Goal: Task Accomplishment & Management: Manage account settings

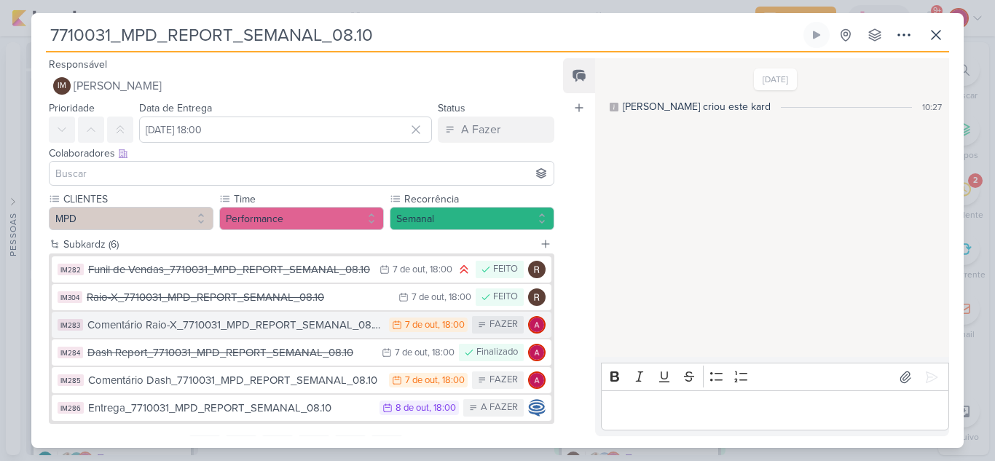
click at [201, 322] on div "Comentário Raio-X_7710031_MPD_REPORT_SEMANAL_08.10" at bounding box center [234, 325] width 294 height 17
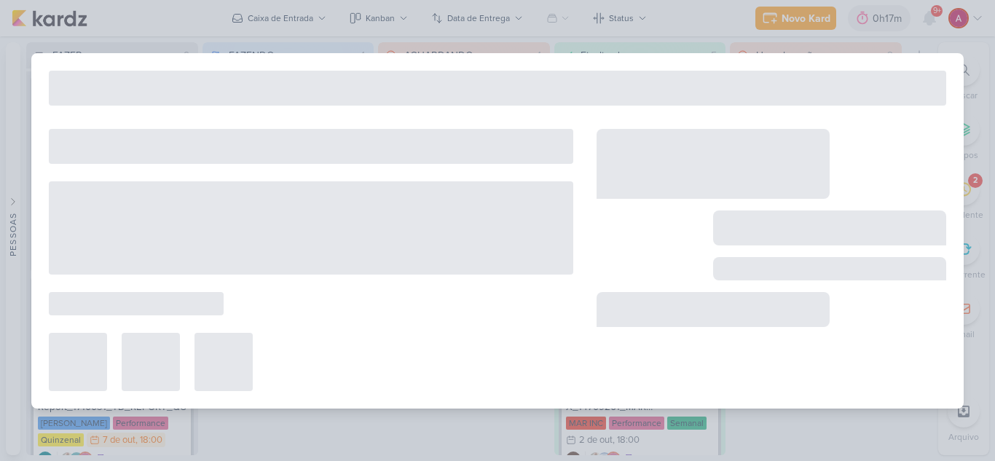
type input "Comentário Raio-X_7710031_MPD_REPORT_SEMANAL_08.10"
type input "[DATE] 18:00"
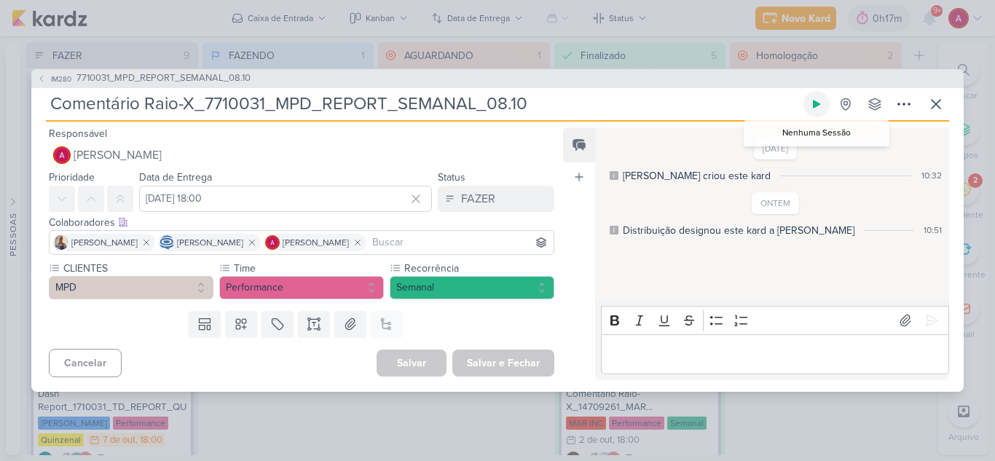
click at [812, 106] on icon at bounding box center [817, 104] width 12 height 12
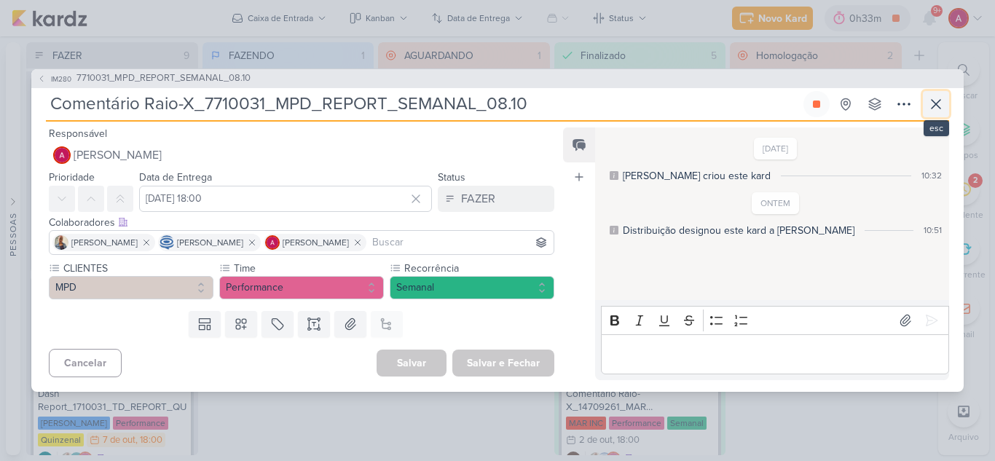
click at [944, 92] on button at bounding box center [936, 104] width 26 height 26
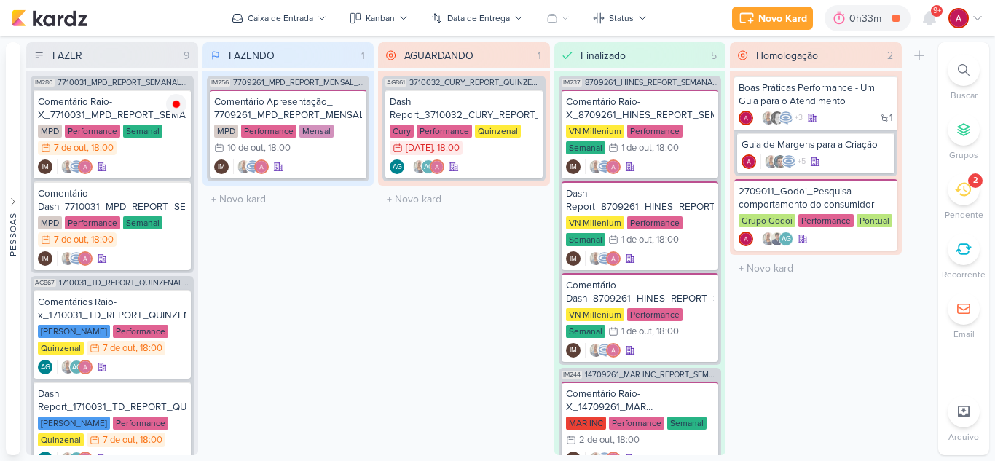
click at [972, 20] on icon at bounding box center [978, 18] width 12 height 12
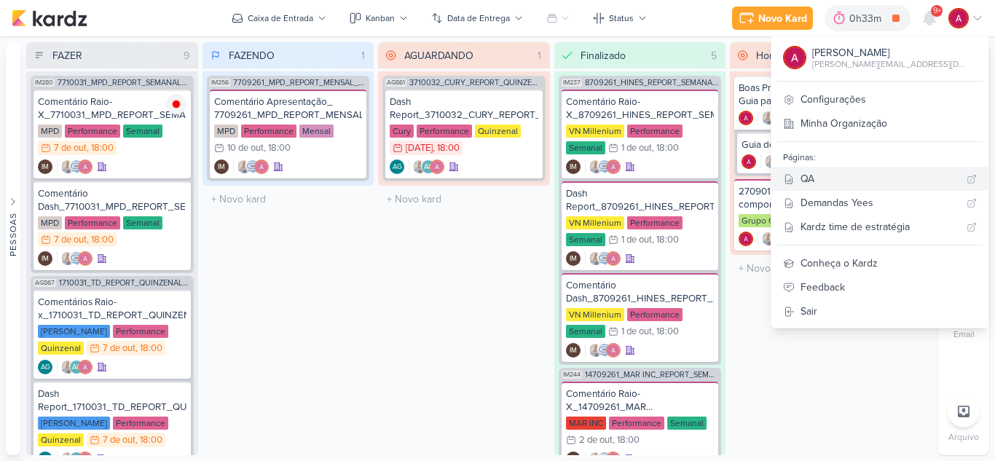
click at [879, 175] on div "QA" at bounding box center [880, 178] width 160 height 15
click at [897, 20] on icon at bounding box center [895, 18] width 7 height 7
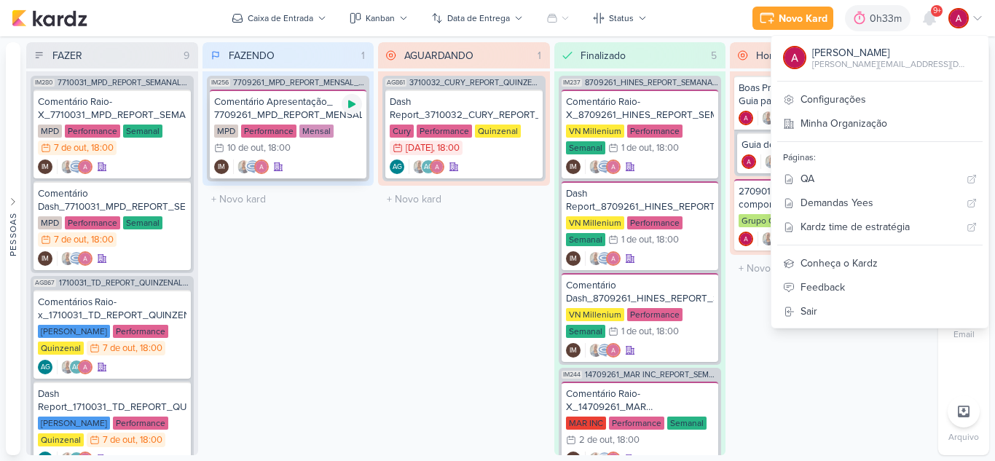
click at [356, 104] on icon at bounding box center [352, 104] width 12 height 12
click at [894, 19] on icon at bounding box center [895, 18] width 7 height 7
click at [706, 17] on div "Novo Kard Ctrl + k 0h37m Sessão desligada... Hoje 0h37m Semana 0h37m Mês 0h37m" at bounding box center [498, 18] width 972 height 36
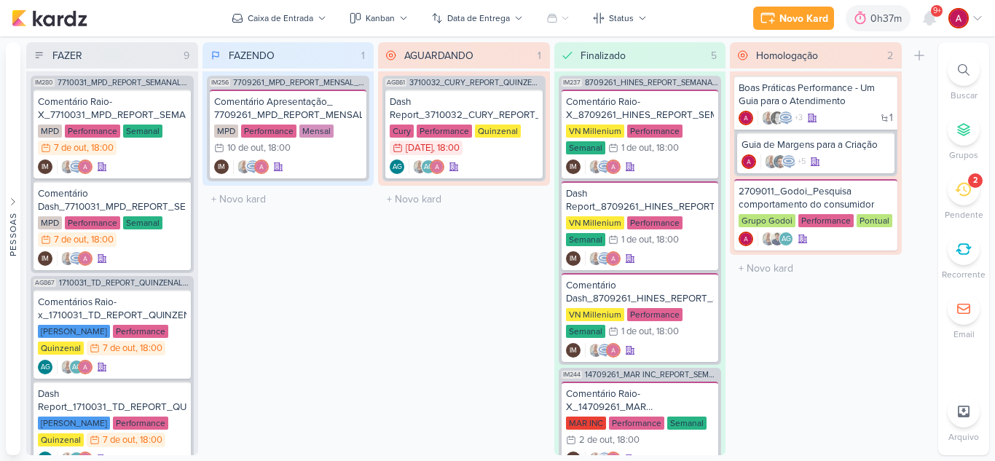
click at [959, 80] on div at bounding box center [964, 70] width 32 height 32
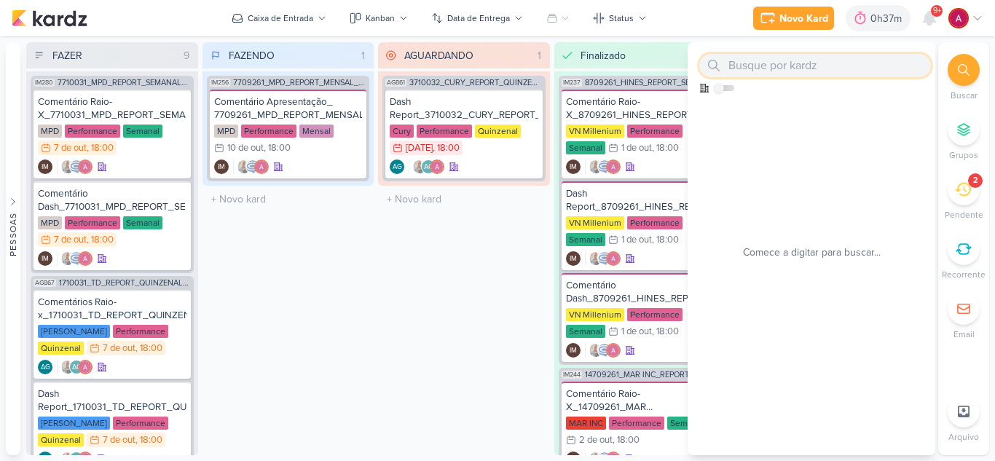
paste input "6709241_YEES_PDM_NOVEMBRO"
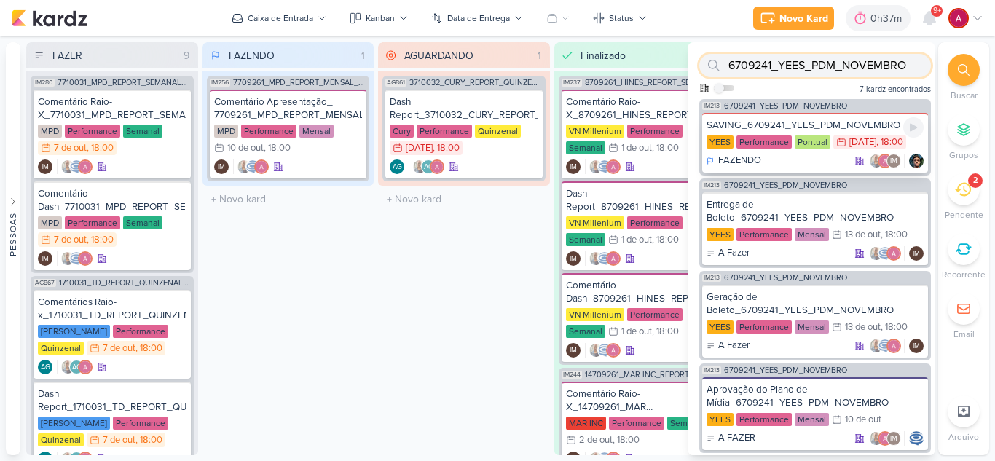
type input "6709241_YEES_PDM_NOVEMBRO"
click at [856, 120] on div "SAVING_6709241_YEES_PDM_NOVEMBRO" at bounding box center [814, 125] width 217 height 13
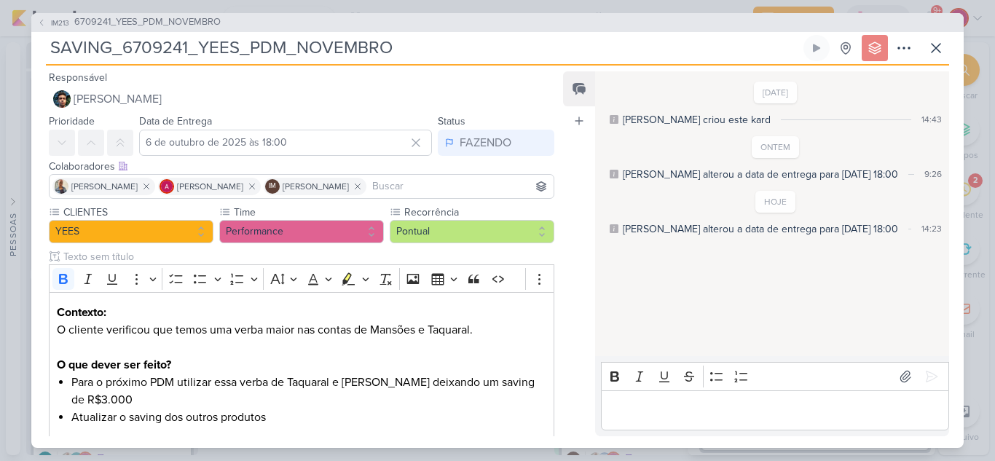
click at [289, 7] on div "IM213 6709241_YEES_PDM_NOVEMBRO SAVING_6709241_YEES_PDM_NOVEMBRO" at bounding box center [497, 230] width 995 height 461
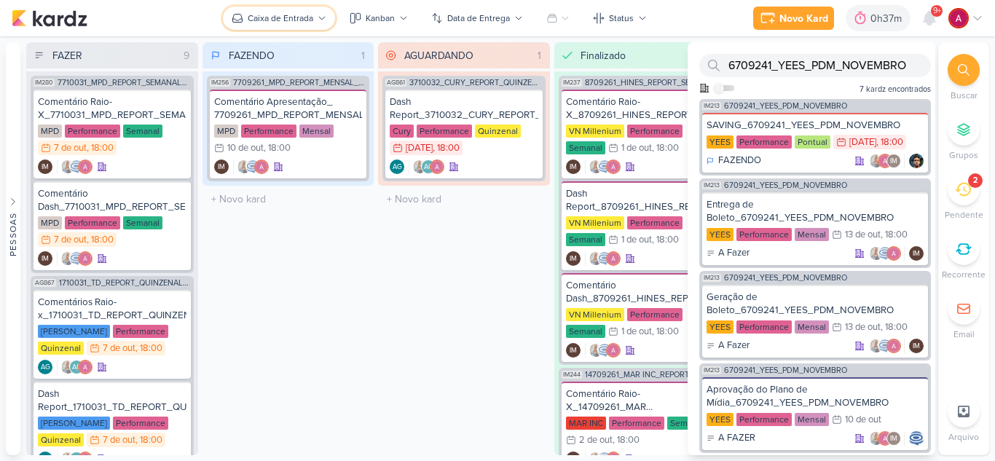
click at [246, 12] on button "Caixa de Entrada" at bounding box center [279, 18] width 112 height 23
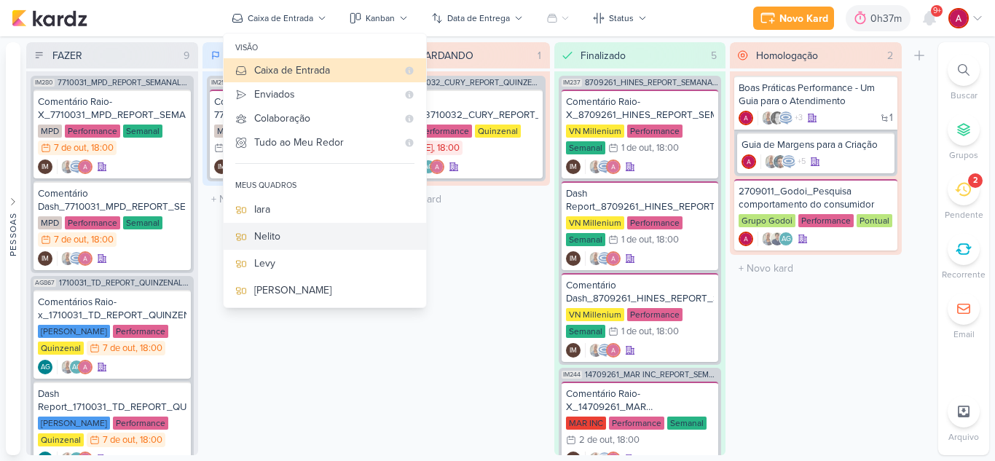
click at [299, 229] on div "Nelito" at bounding box center [334, 236] width 160 height 15
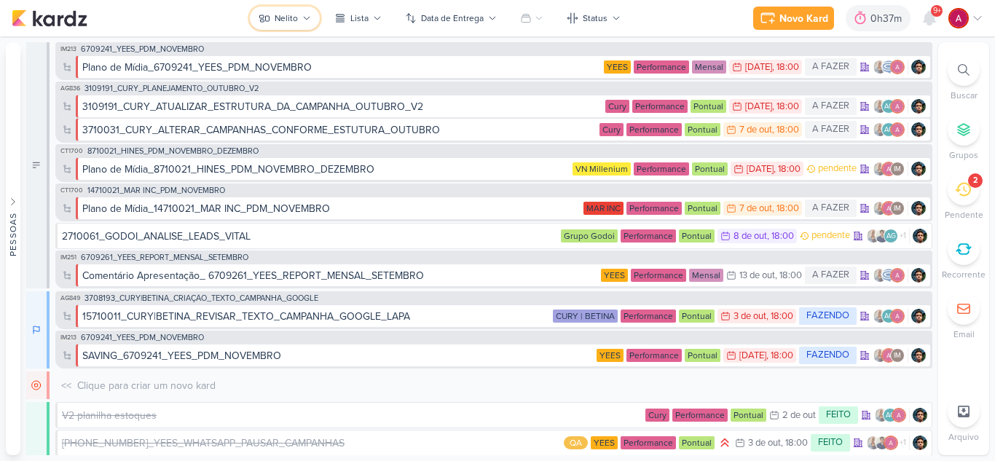
click at [277, 20] on div "Nelito" at bounding box center [286, 18] width 23 height 13
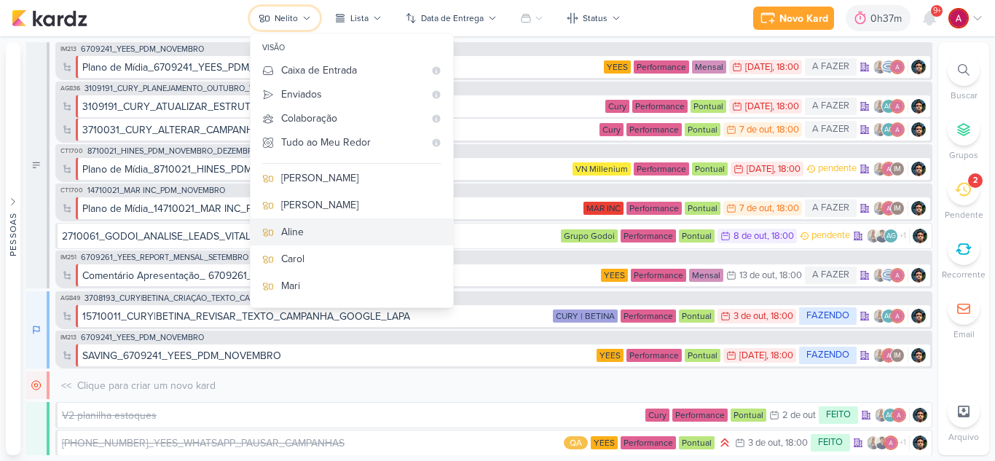
scroll to position [218, 0]
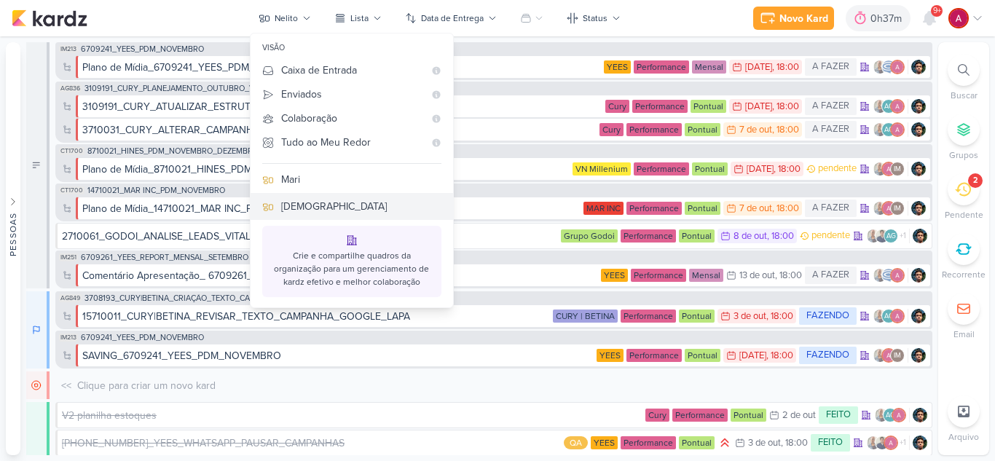
click at [297, 215] on button "[DEMOGRAPHIC_DATA]" at bounding box center [352, 206] width 202 height 27
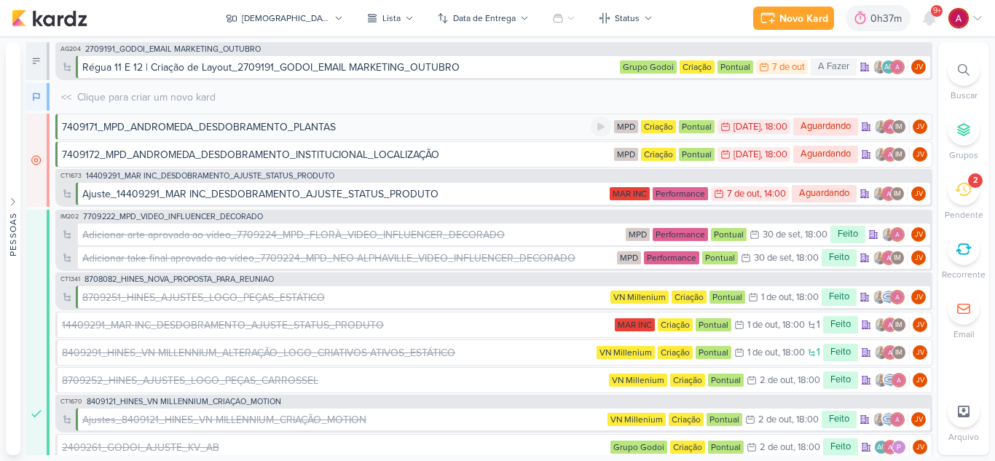
click at [390, 131] on div "7409171_MPD_ANDROMEDA_DESDOBRAMENTO_PLANTAS" at bounding box center [326, 126] width 529 height 15
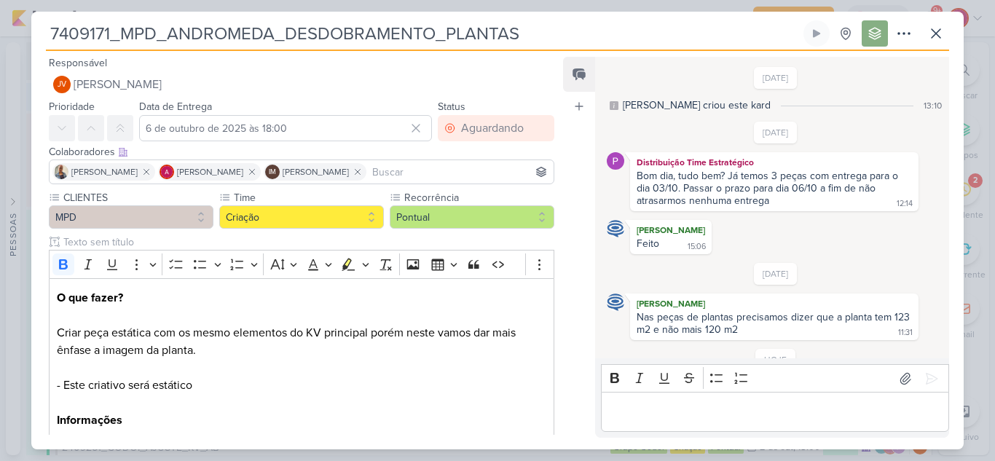
scroll to position [110, 0]
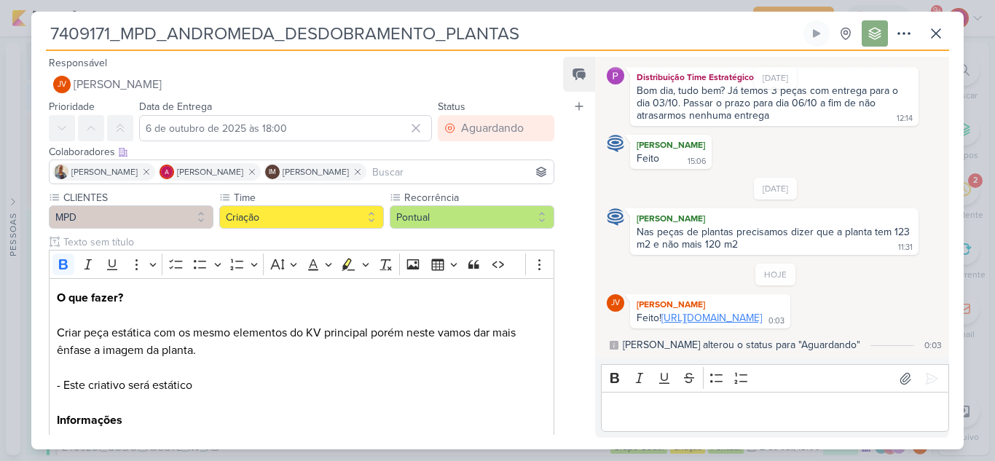
click at [689, 312] on link "[URL][DOMAIN_NAME]" at bounding box center [711, 318] width 101 height 12
click at [652, 403] on p "Editor editing area: main" at bounding box center [774, 411] width 333 height 17
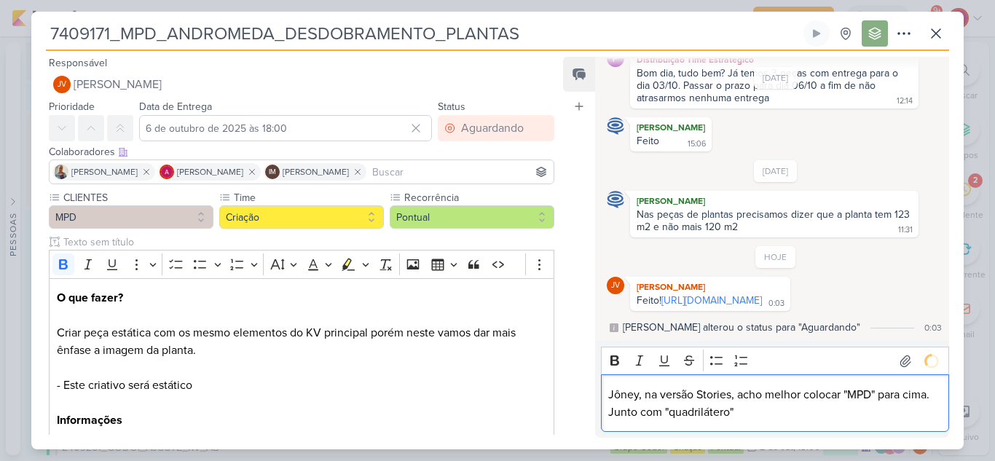
scroll to position [151, 0]
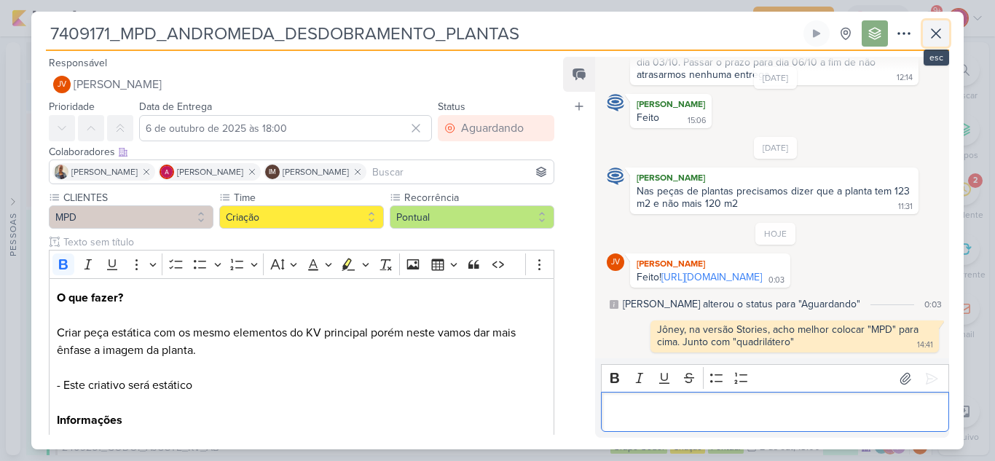
click at [937, 31] on icon at bounding box center [935, 33] width 17 height 17
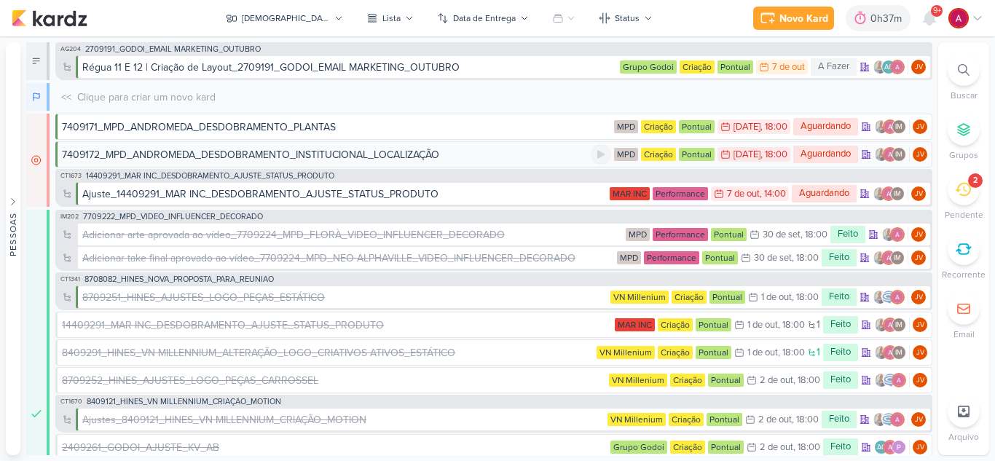
click at [245, 159] on div "7409172_MPD_ANDROMEDA_DESDOBRAMENTO_INSTITUCIONAL_LOCALIZAÇÃO" at bounding box center [250, 154] width 377 height 15
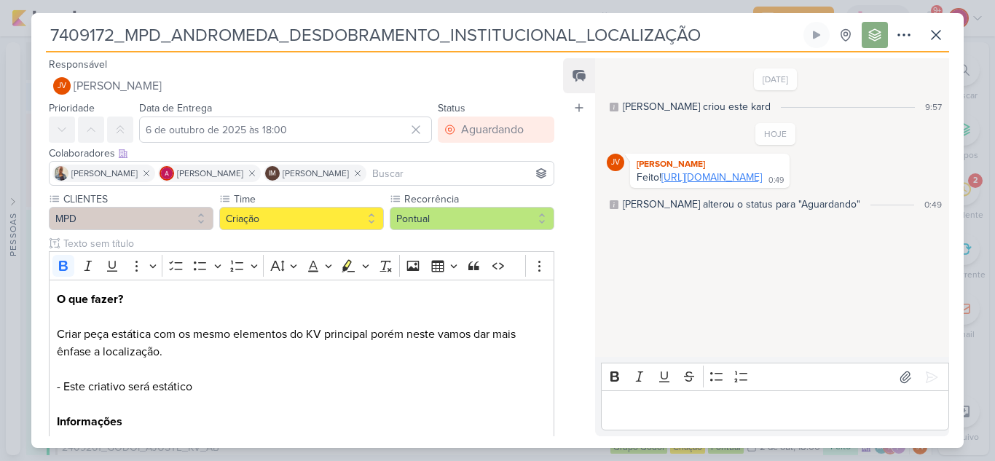
click at [762, 184] on link "[URL][DOMAIN_NAME]" at bounding box center [711, 177] width 101 height 12
click at [669, 411] on p "Editor editing area: main" at bounding box center [774, 410] width 333 height 17
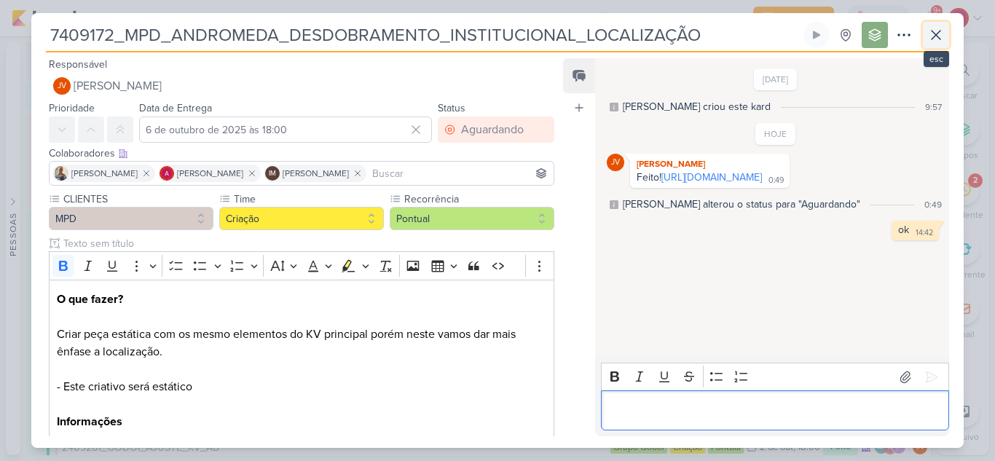
click at [928, 34] on icon at bounding box center [935, 34] width 17 height 17
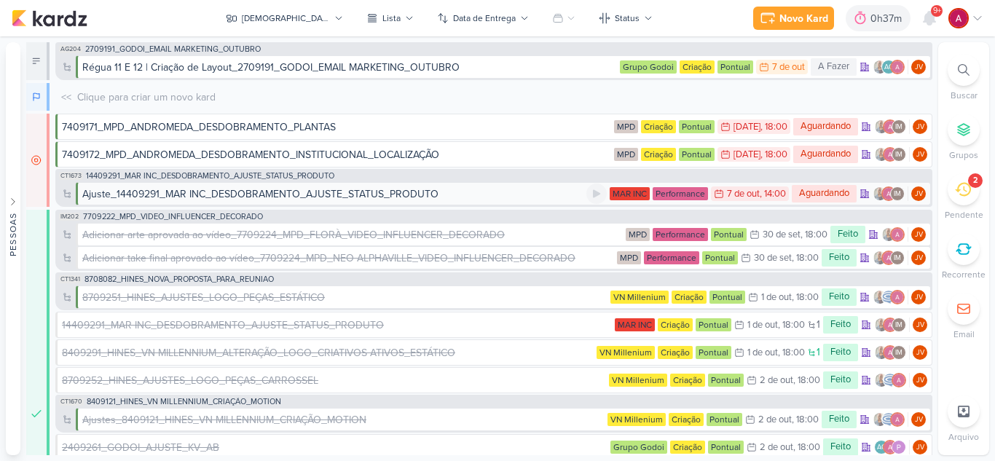
click at [280, 196] on div "Ajuste_14409291_MAR INC_DESDOBRAMENTO_AJUSTE_STATUS_PRODUTO" at bounding box center [260, 193] width 356 height 15
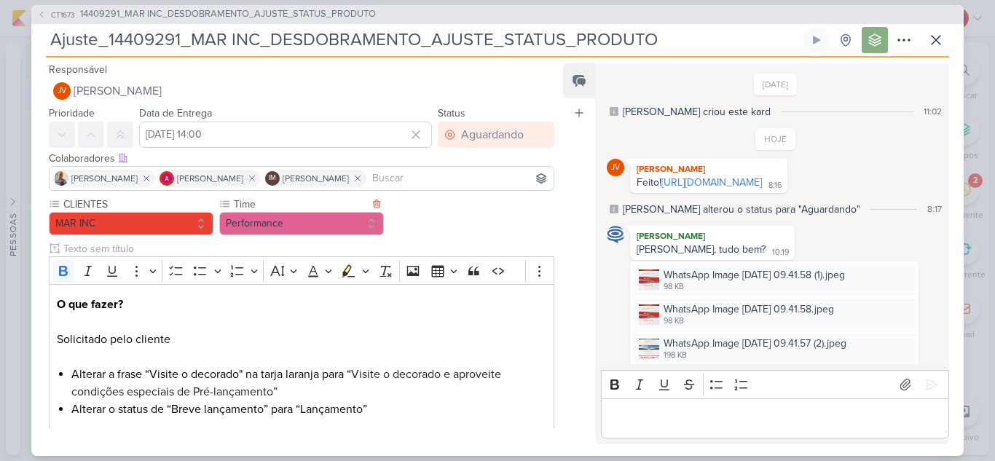
scroll to position [312, 0]
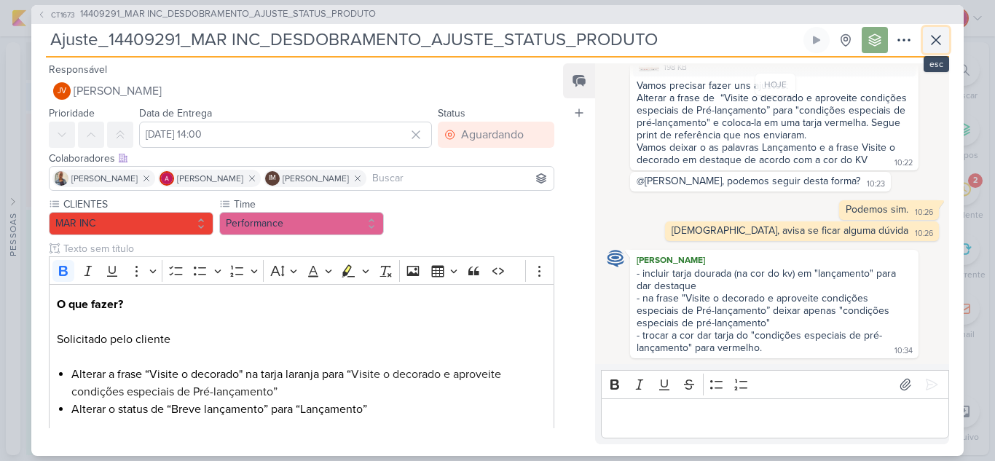
click at [932, 50] on button at bounding box center [936, 40] width 26 height 26
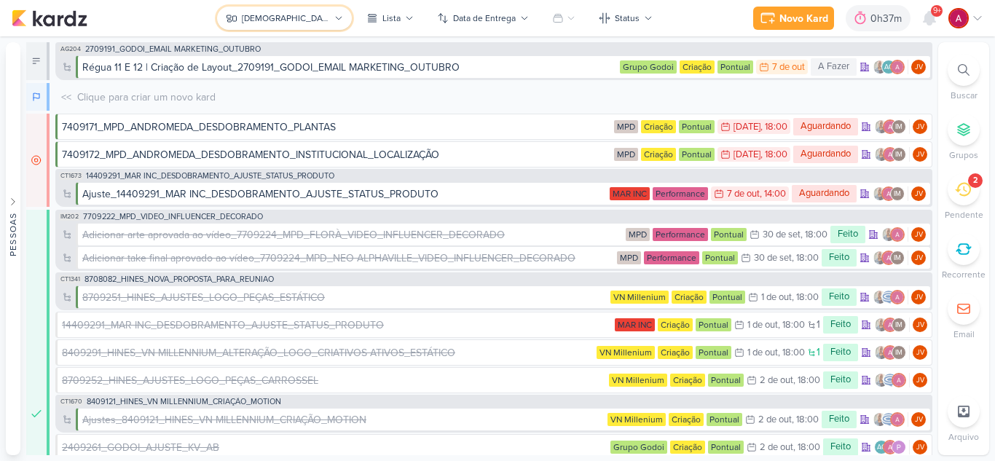
click at [286, 20] on div "[DEMOGRAPHIC_DATA]" at bounding box center [286, 18] width 88 height 13
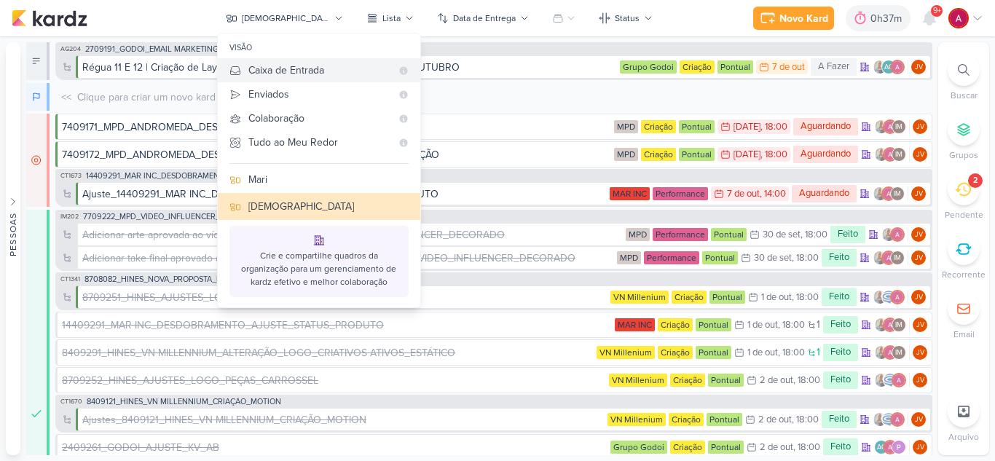
click at [304, 72] on div "Caixa de Entrada" at bounding box center [319, 70] width 143 height 15
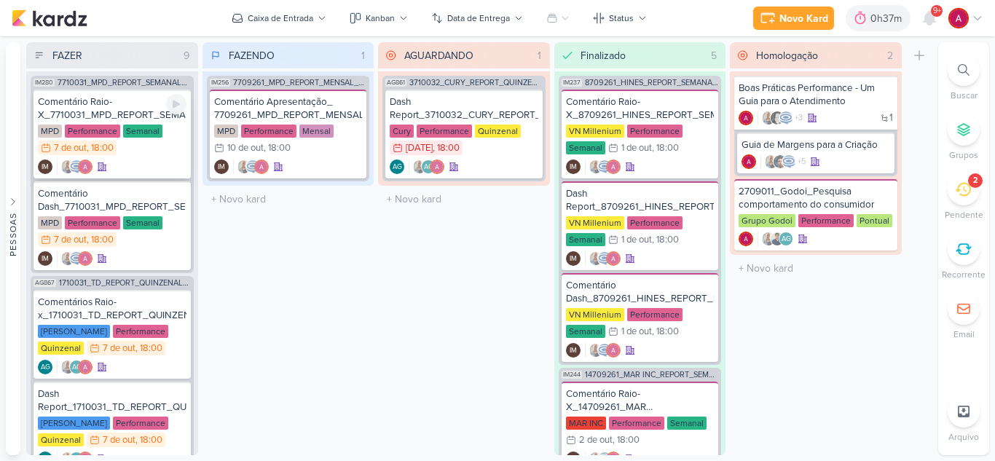
click at [122, 103] on div "Comentário Raio-X_7710031_MPD_REPORT_SEMANAL_08.10" at bounding box center [112, 108] width 149 height 26
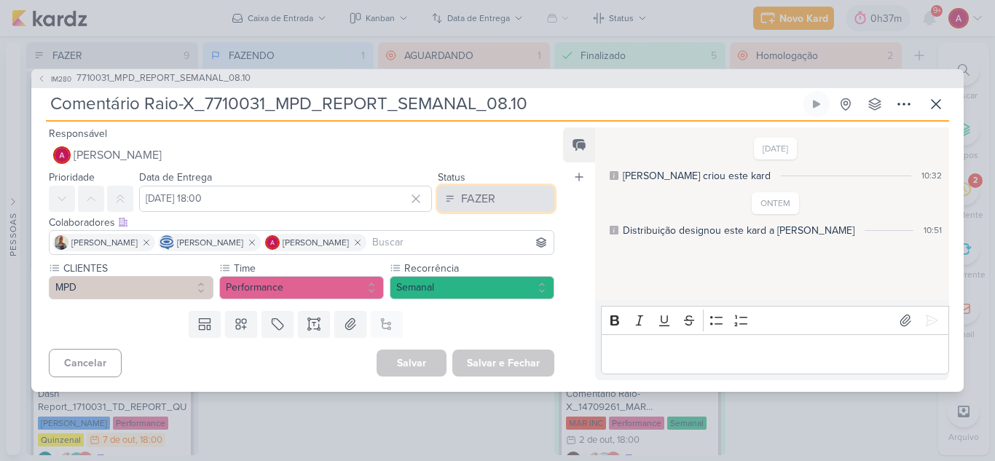
click at [484, 202] on div "FAZER" at bounding box center [478, 198] width 34 height 17
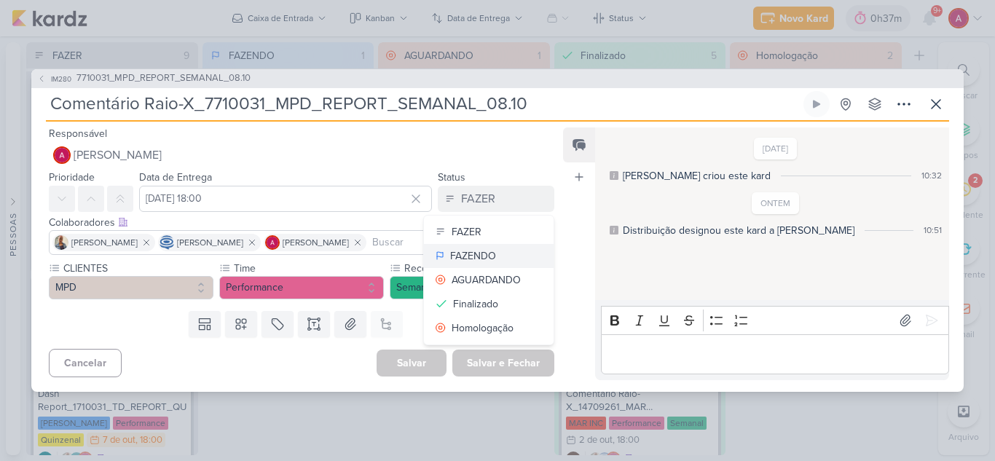
click at [478, 257] on div "FAZENDO" at bounding box center [473, 255] width 46 height 15
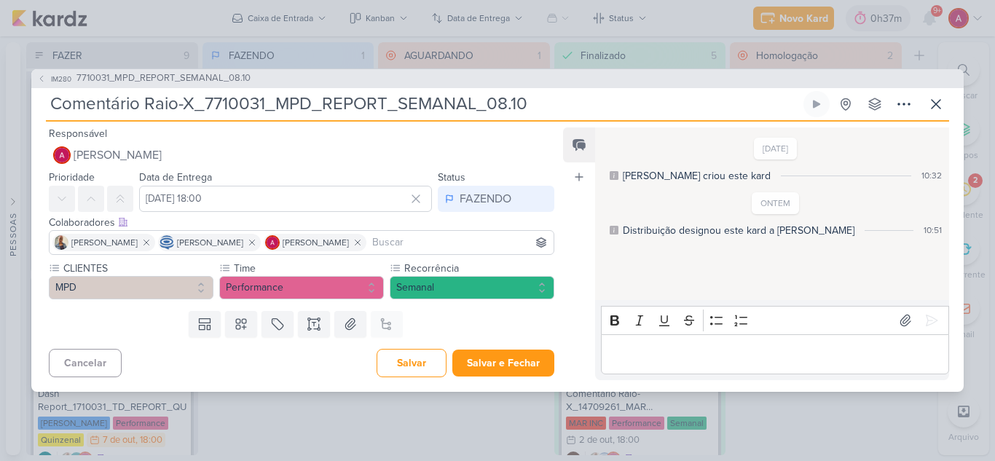
click at [567, 229] on div "Feed Atrelar email Solte o email para atrelar ao kard" at bounding box center [579, 253] width 32 height 253
click at [940, 104] on icon at bounding box center [935, 103] width 17 height 17
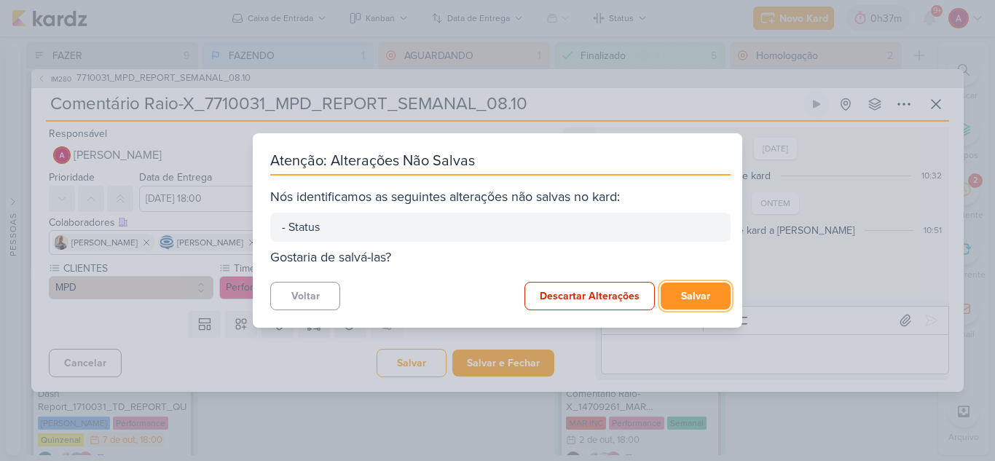
click at [690, 291] on button "Salvar" at bounding box center [696, 296] width 70 height 27
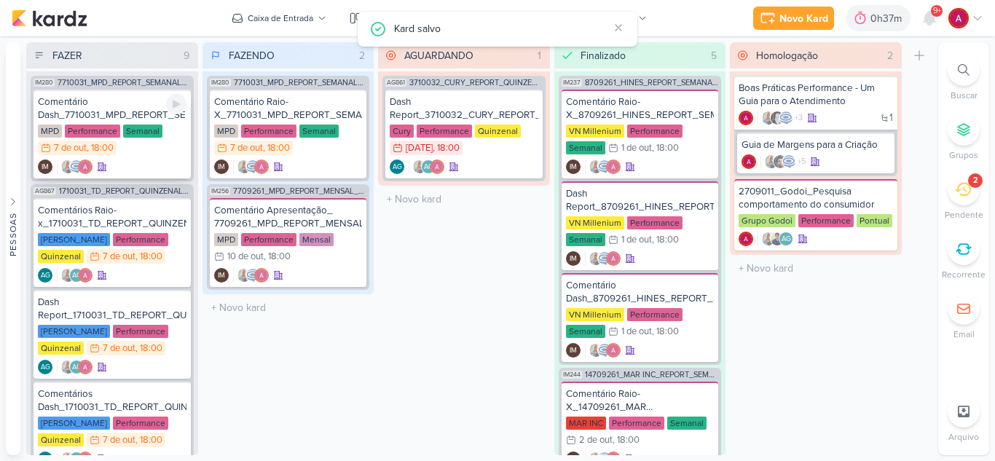
click at [132, 115] on div "Comentário Dash_7710031_MPD_REPORT_SEMANAL_08.10" at bounding box center [112, 108] width 149 height 26
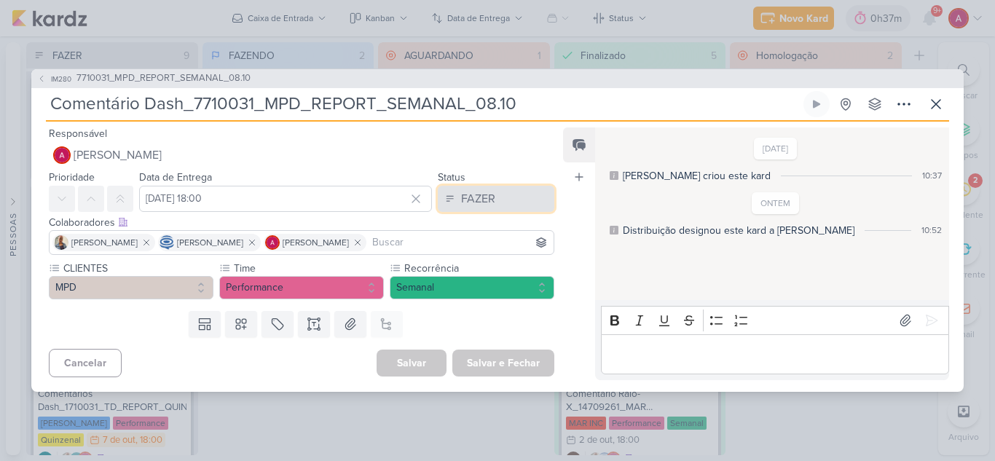
click at [497, 200] on button "FAZER" at bounding box center [496, 199] width 117 height 26
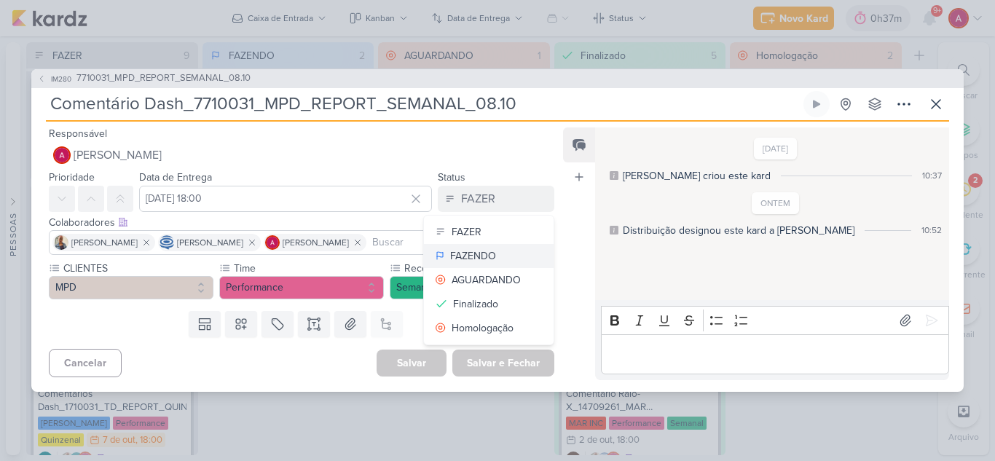
click at [497, 258] on button "FAZENDO" at bounding box center [489, 256] width 130 height 24
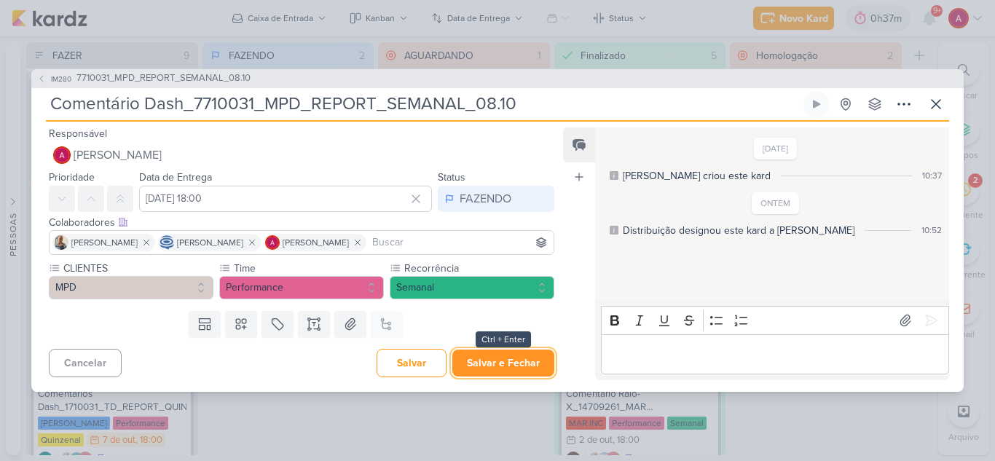
click at [497, 366] on button "Salvar e Fechar" at bounding box center [503, 363] width 102 height 27
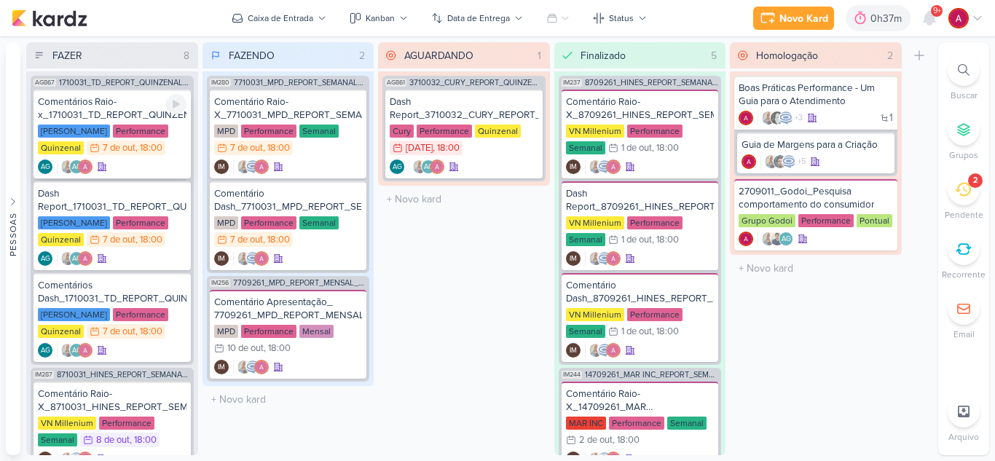
click at [117, 116] on div "Comentários Raio-x_1710031_TD_REPORT_QUINZENAL_08.10" at bounding box center [112, 108] width 149 height 26
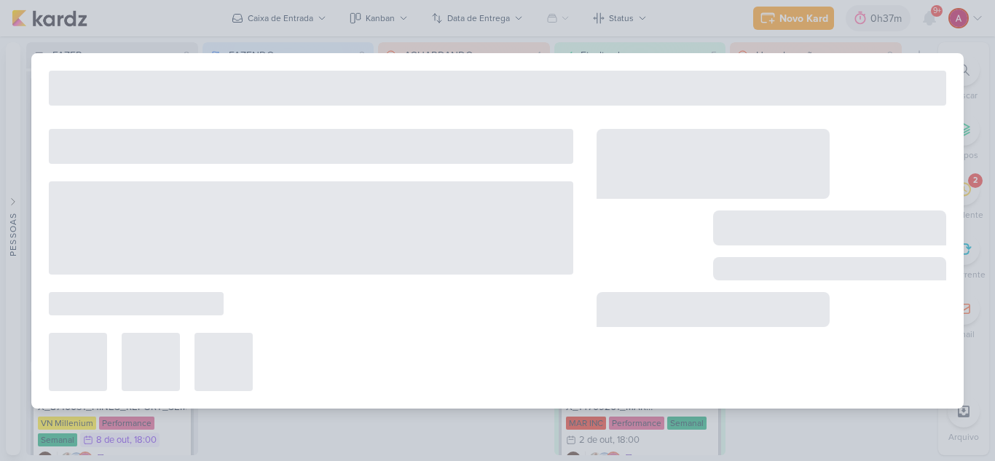
type input "Comentários Raio-x_1710031_TD_REPORT_QUINZENAL_08.10"
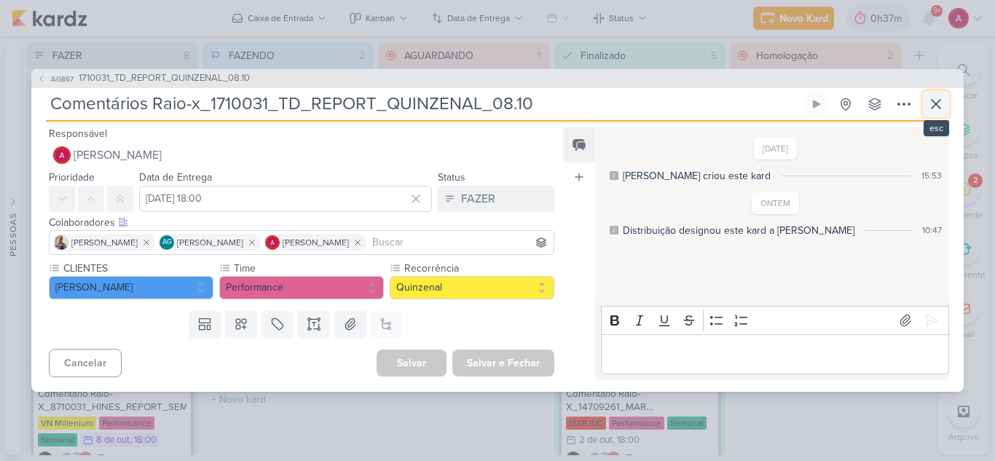
click at [931, 111] on icon at bounding box center [935, 103] width 17 height 17
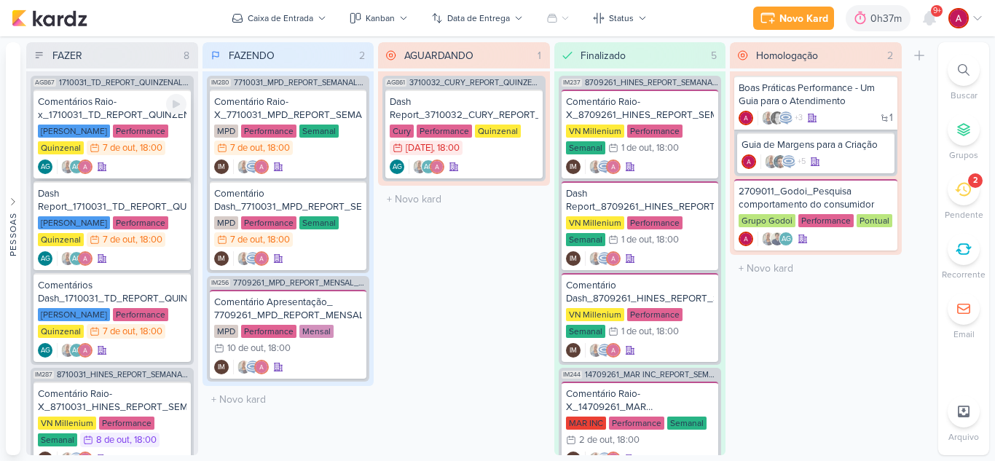
click at [98, 108] on div "Comentários Raio-x_1710031_TD_REPORT_QUINZENAL_08.10" at bounding box center [112, 108] width 149 height 26
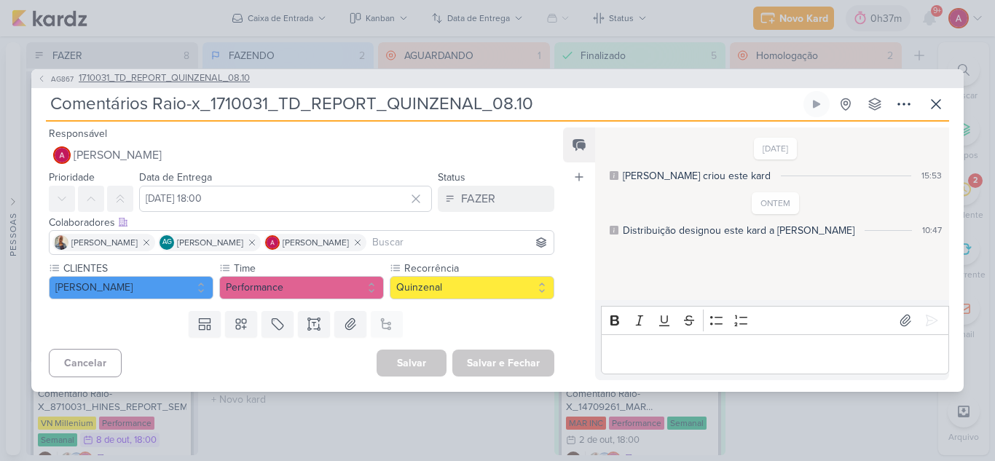
click at [226, 75] on span "1710031_TD_REPORT_QUINZENAL_08.10" at bounding box center [164, 78] width 171 height 15
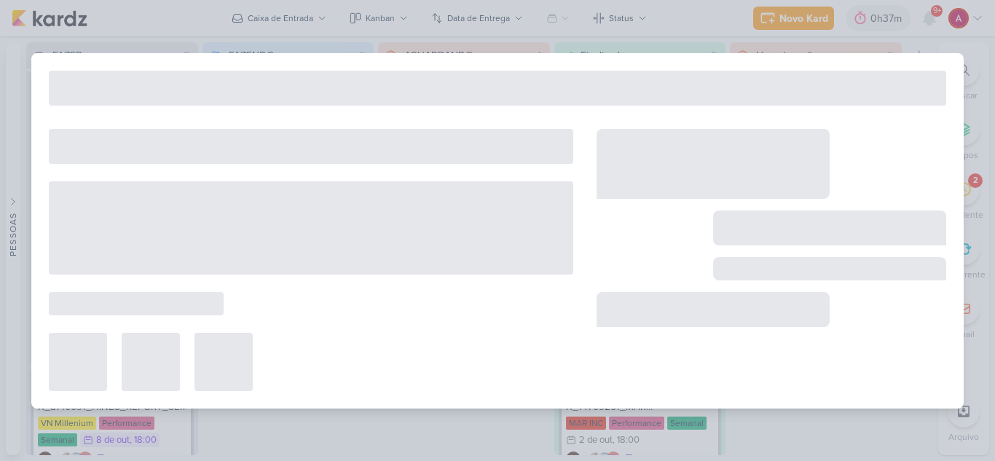
type input "1710031_TD_REPORT_QUINZENAL_08.10"
type input "[DATE] 18:00"
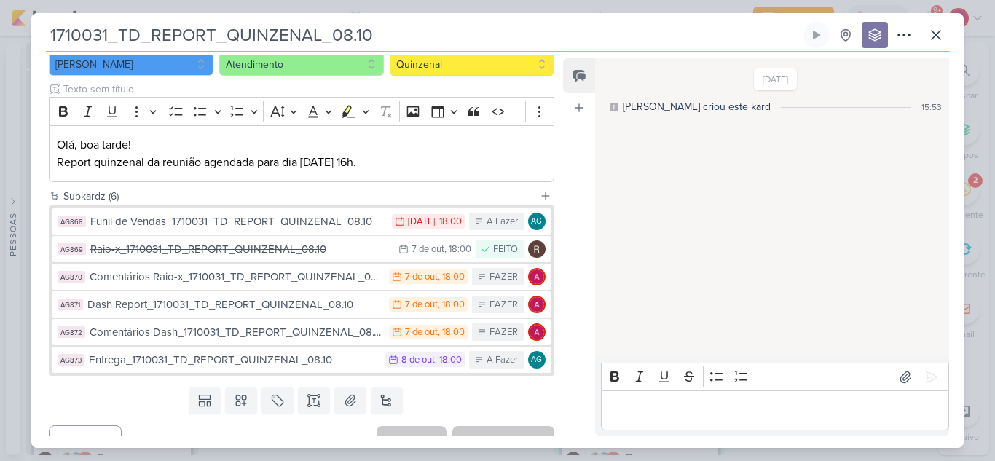
scroll to position [175, 0]
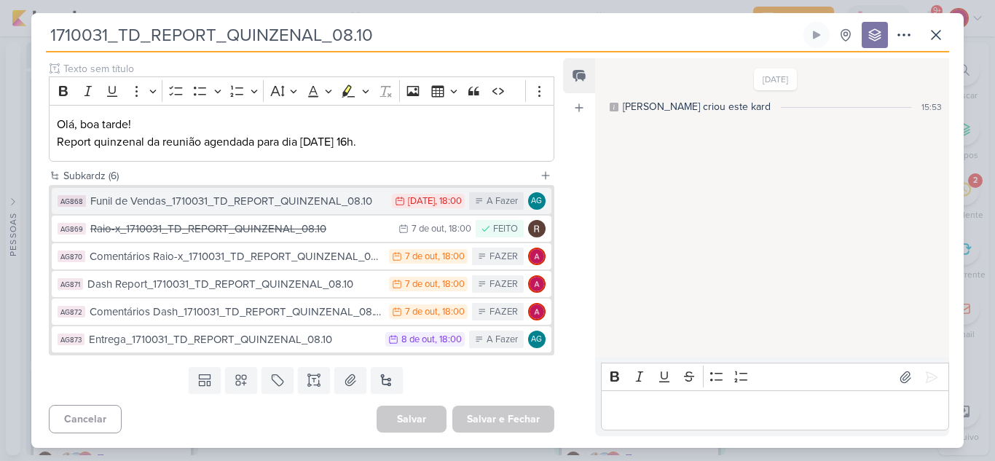
click at [332, 199] on div "Funil de Vendas_1710031_TD_REPORT_QUINZENAL_08.10" at bounding box center [237, 201] width 294 height 17
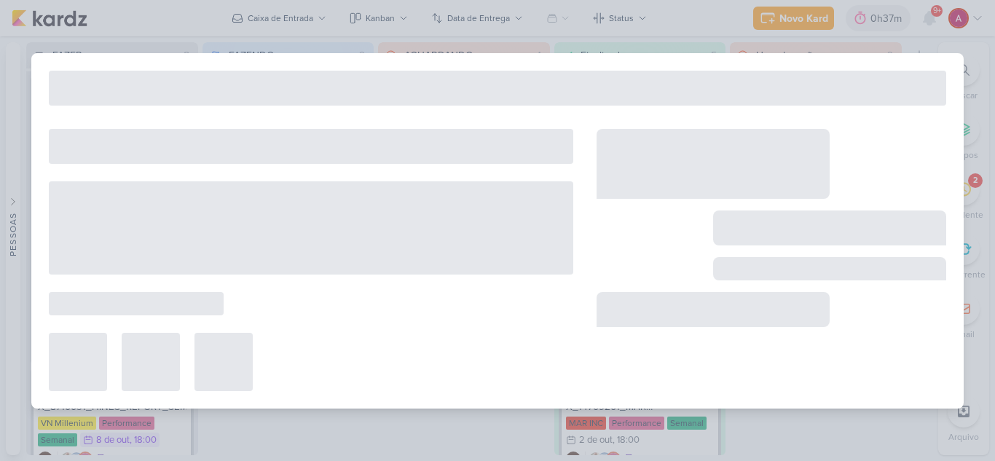
type input "Funil de Vendas_1710031_TD_REPORT_QUINZENAL_08.10"
type input "6 de outubro de 2025 às 18:00"
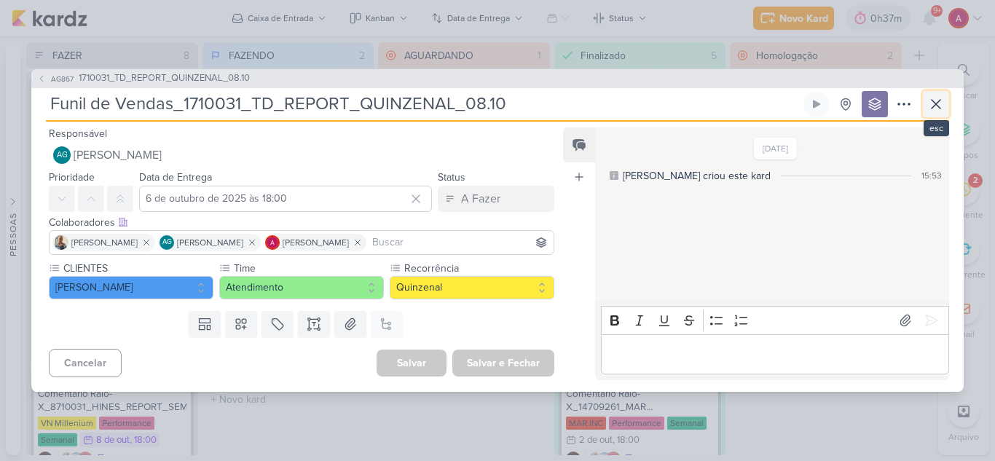
click at [931, 102] on icon at bounding box center [935, 103] width 17 height 17
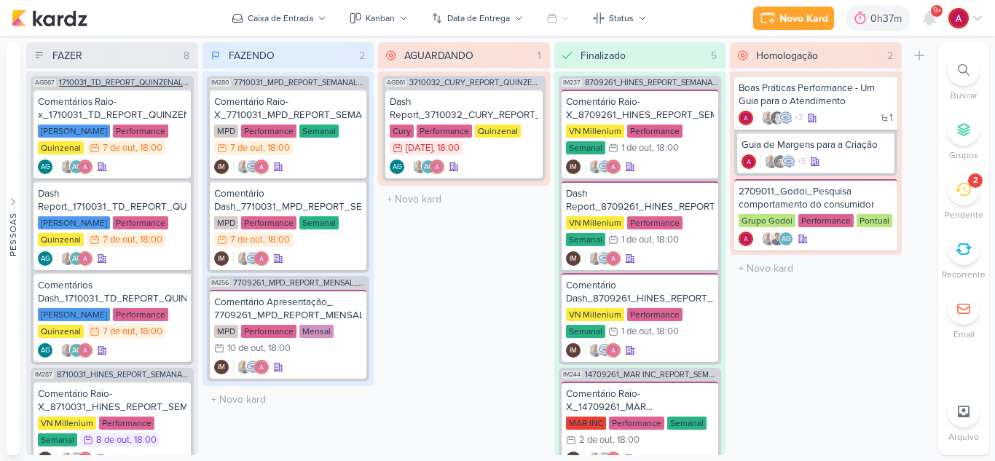
click at [118, 86] on span "1710031_TD_REPORT_QUINZENAL_08.10" at bounding box center [125, 83] width 132 height 8
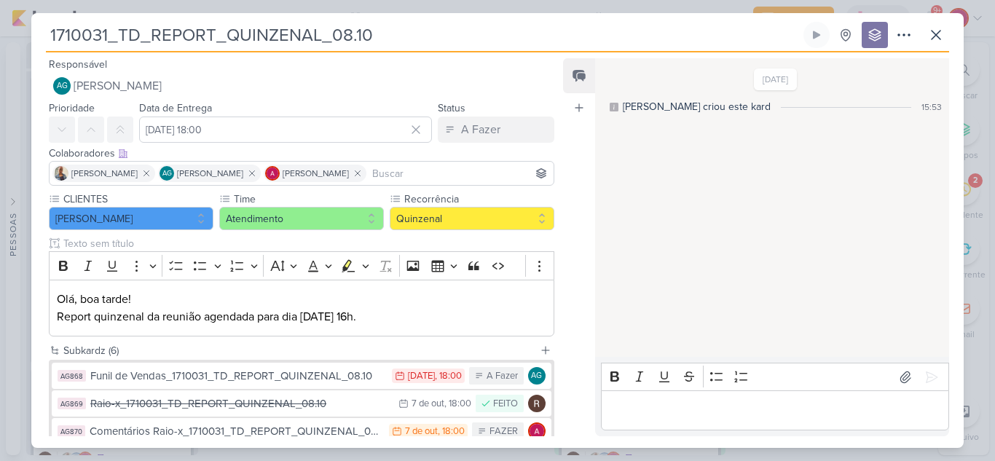
scroll to position [73, 0]
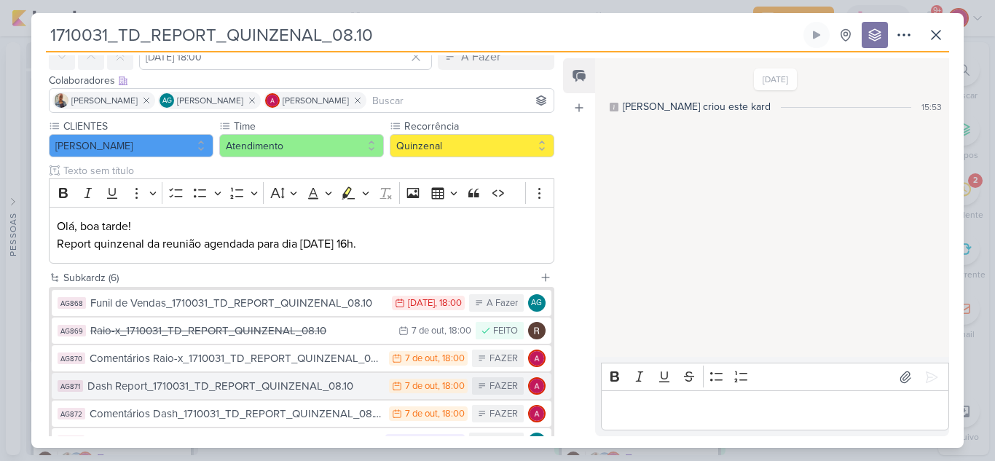
click at [263, 387] on div "Dash Report_1710031_TD_REPORT_QUINZENAL_08.10" at bounding box center [234, 386] width 294 height 17
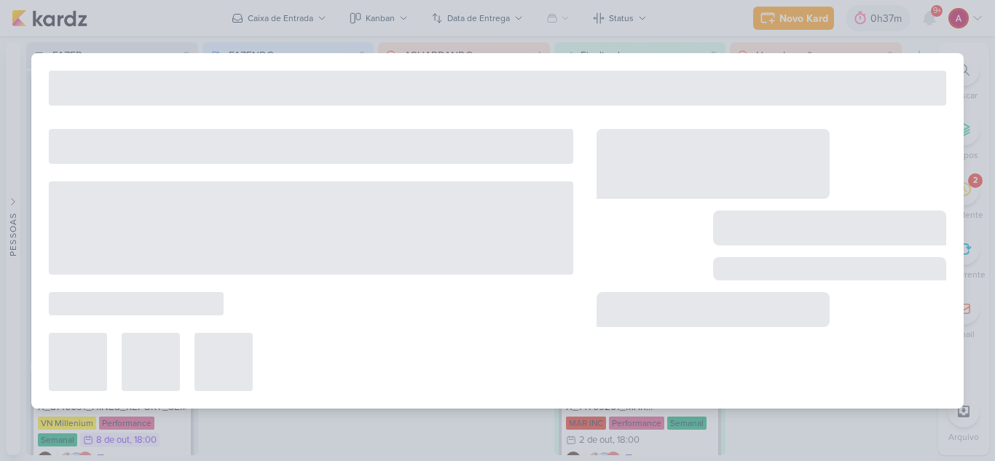
type input "Dash Report_1710031_TD_REPORT_QUINZENAL_08.10"
type input "[DATE] 18:00"
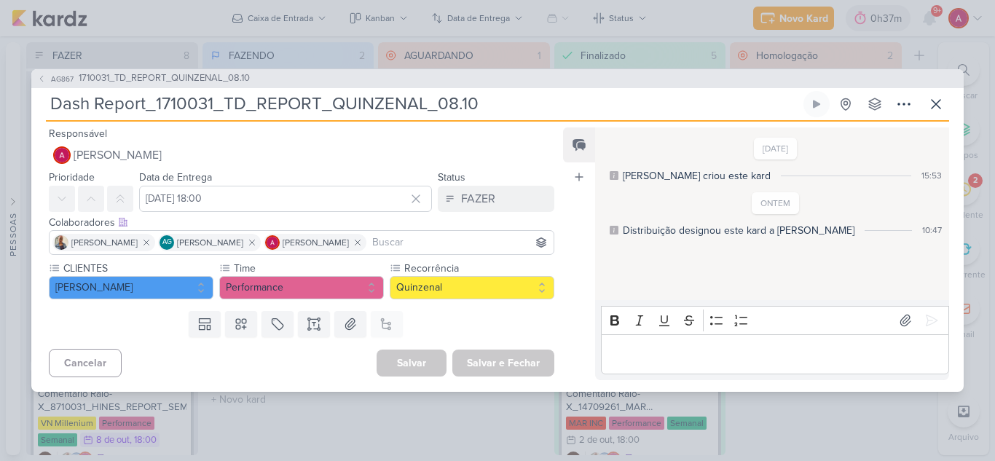
click at [645, 352] on p "Editor editing area: main" at bounding box center [774, 353] width 333 height 17
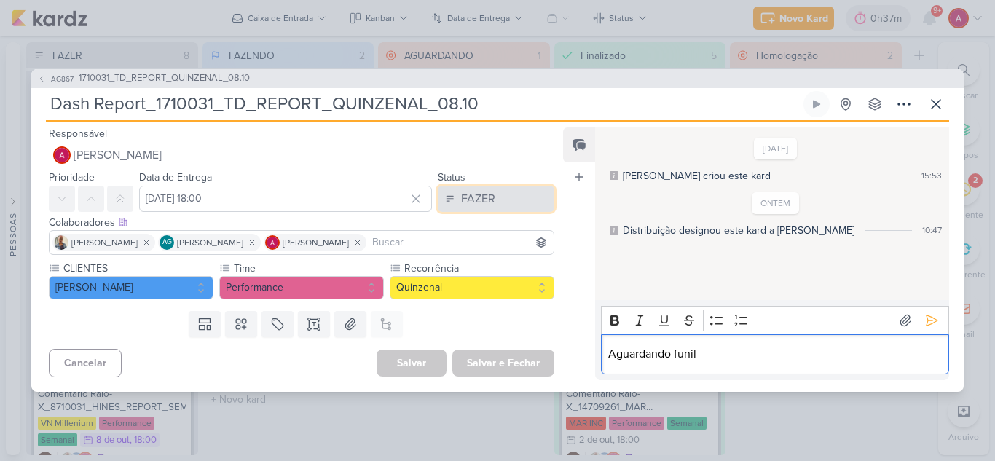
click at [473, 203] on div "FAZER" at bounding box center [478, 198] width 34 height 17
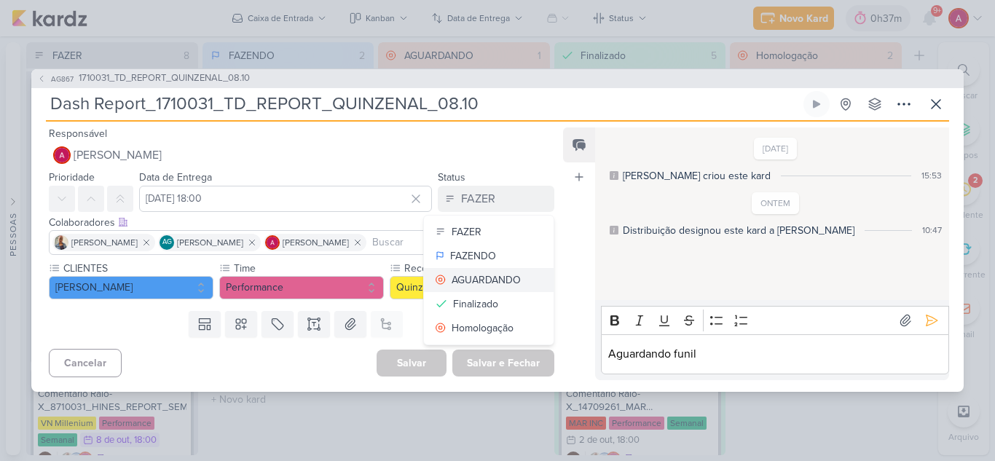
click at [484, 277] on div "AGUARDANDO" at bounding box center [486, 279] width 69 height 15
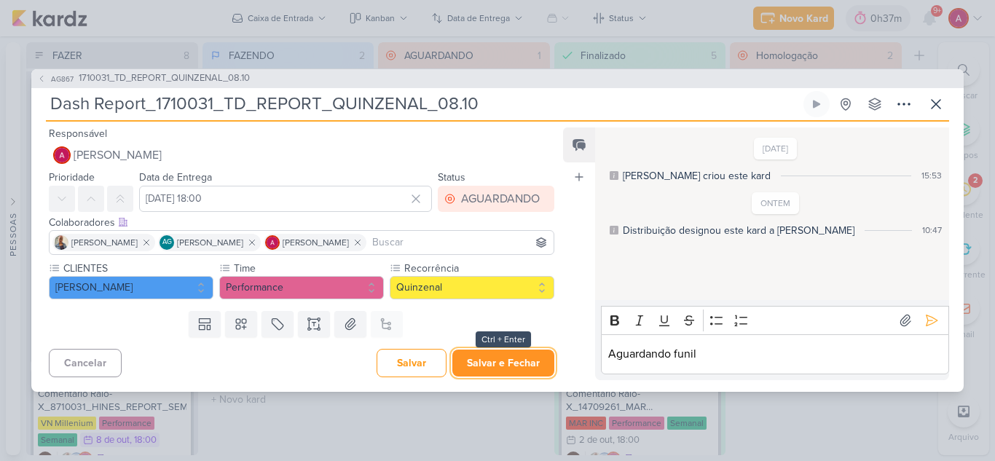
click at [495, 368] on button "Salvar e Fechar" at bounding box center [503, 363] width 102 height 27
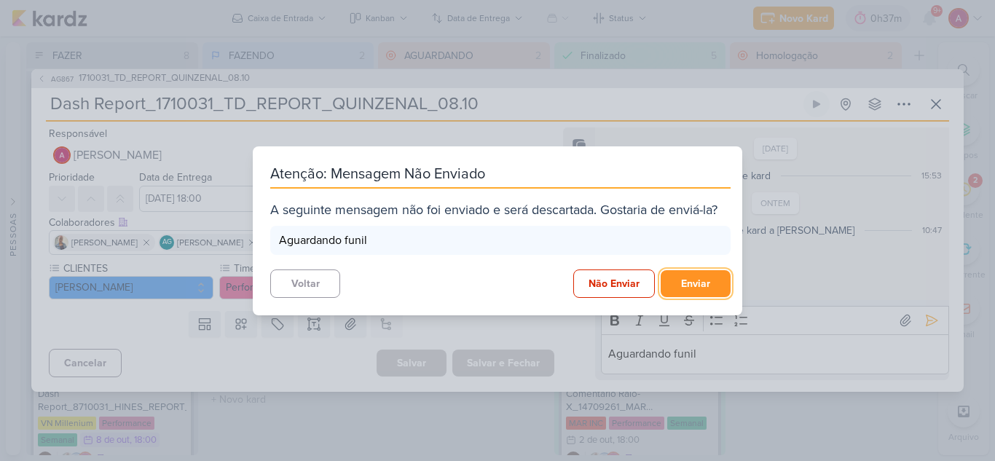
click at [685, 286] on button "Enviar" at bounding box center [696, 283] width 70 height 27
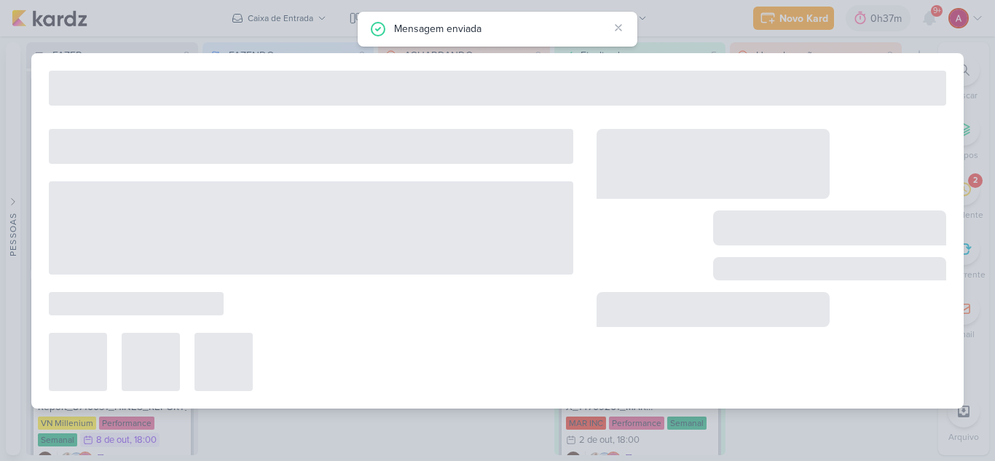
type input "1710031_TD_REPORT_QUINZENAL_08.10"
type input "[DATE] 18:00"
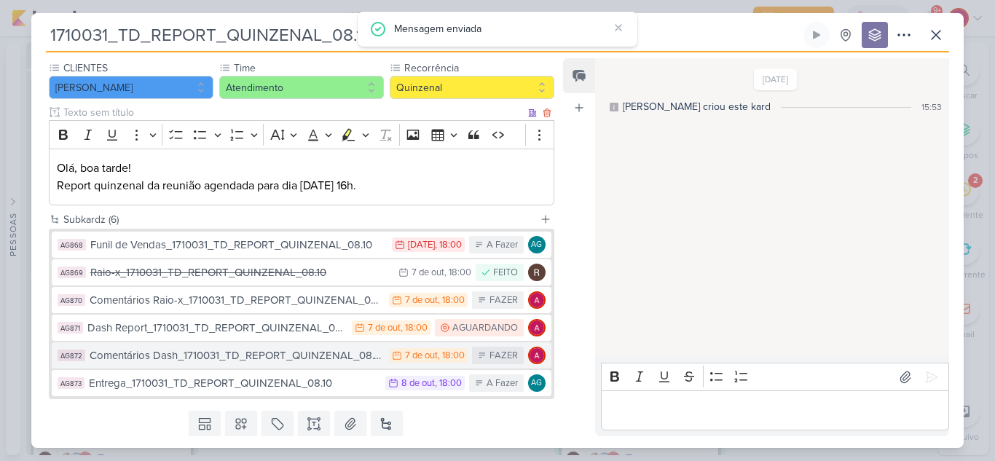
scroll to position [146, 0]
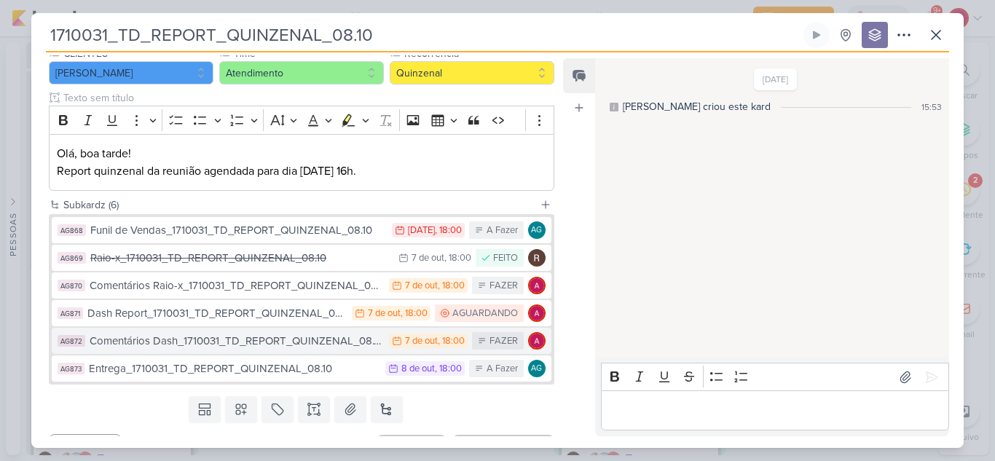
click at [280, 346] on div "Comentários Dash_1710031_TD_REPORT_QUINZENAL_08.10" at bounding box center [236, 341] width 292 height 17
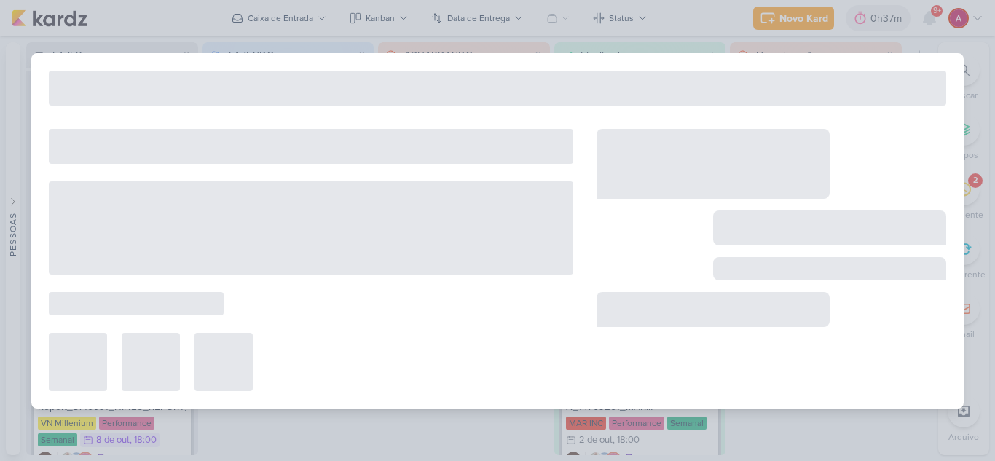
type input "Comentários Dash_1710031_TD_REPORT_QUINZENAL_08.10"
type input "[DATE] 18:00"
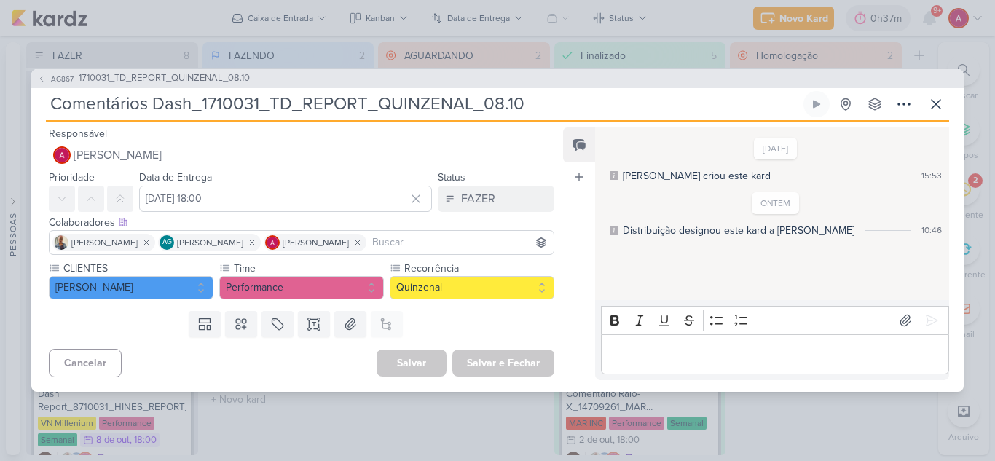
click at [635, 352] on p "Editor editing area: main" at bounding box center [774, 353] width 333 height 17
click at [930, 320] on icon at bounding box center [931, 320] width 11 height 11
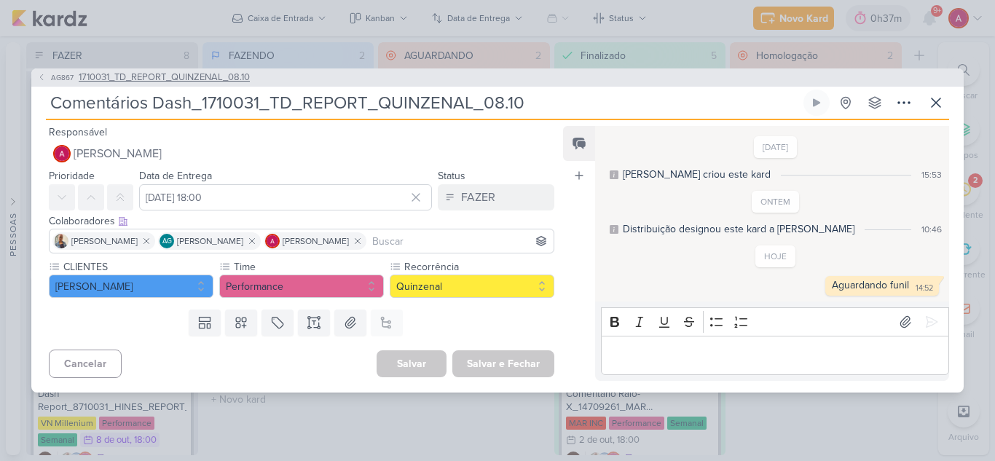
click at [62, 79] on span "AG867" at bounding box center [62, 77] width 27 height 11
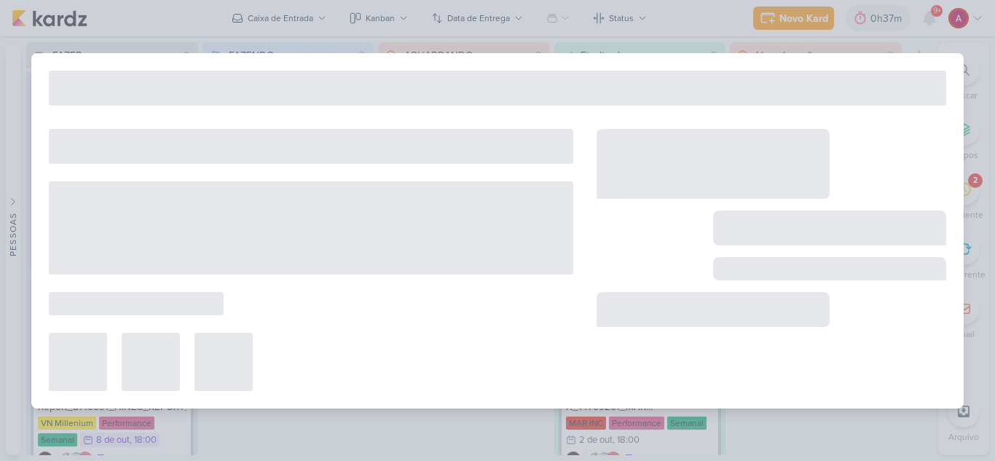
type input "1710031_TD_REPORT_QUINZENAL_08.10"
type input "[DATE] 18:00"
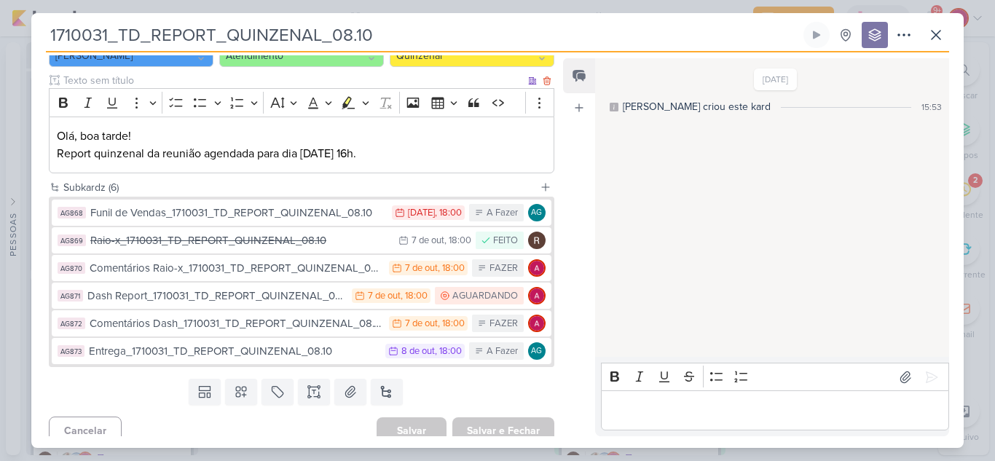
scroll to position [175, 0]
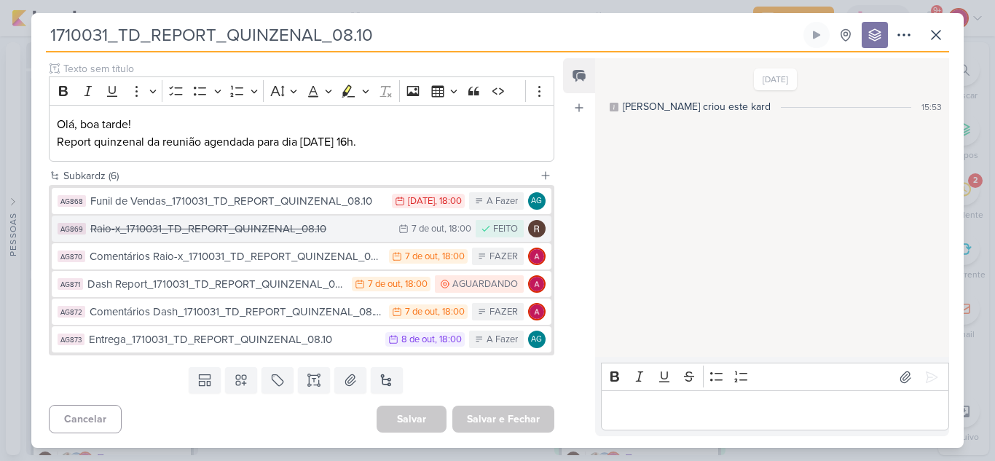
click at [294, 229] on div "Raio-x_1710031_TD_REPORT_QUINZENAL_08.10" at bounding box center [240, 229] width 301 height 17
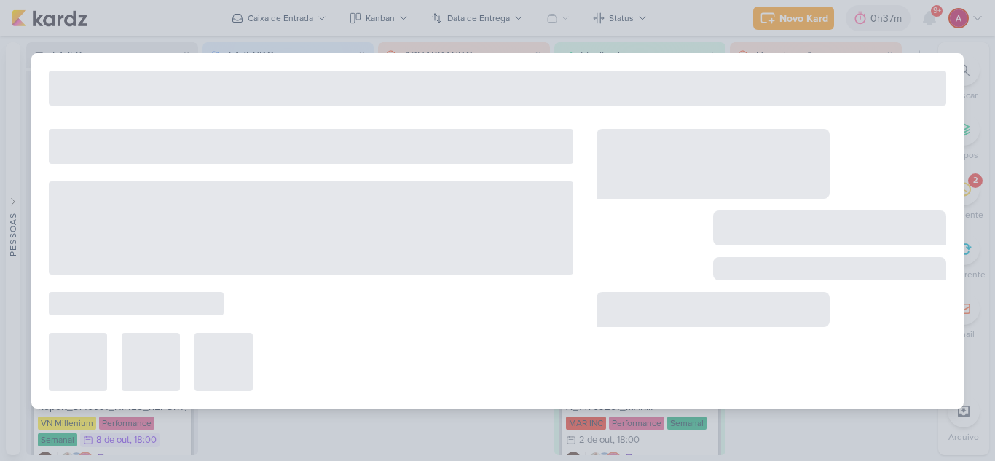
type input "Raio-x_1710031_TD_REPORT_QUINZENAL_08.10"
type input "[DATE] 18:00"
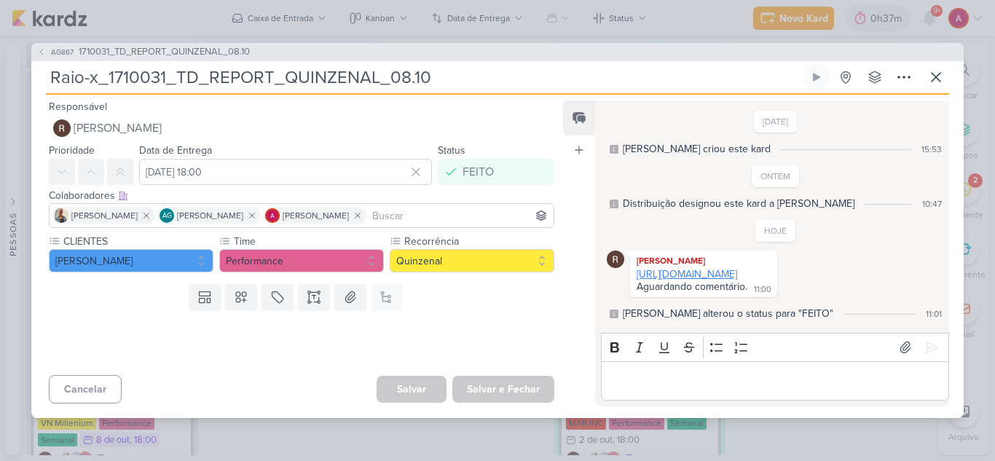
click at [655, 272] on link "[URL][DOMAIN_NAME]" at bounding box center [687, 274] width 101 height 12
click at [47, 45] on button "AG867 1710031_TD_REPORT_QUINZENAL_08.10" at bounding box center [143, 52] width 213 height 15
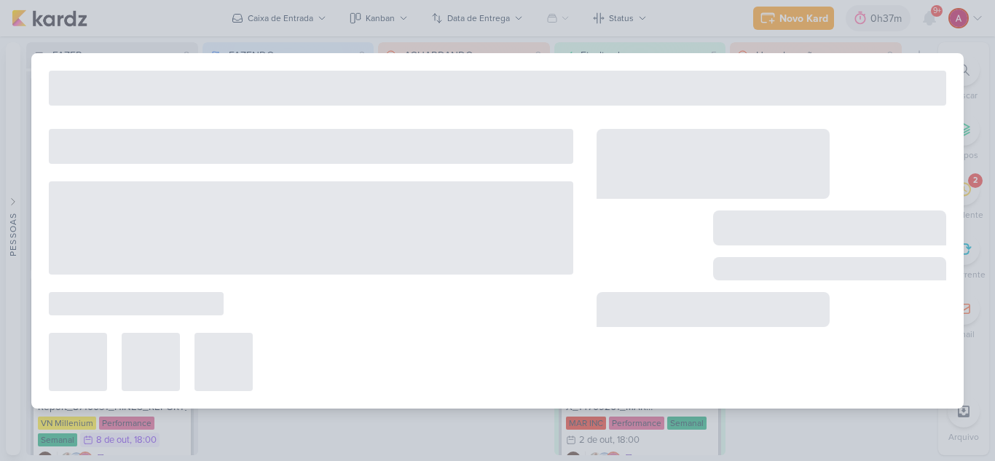
type input "1710031_TD_REPORT_QUINZENAL_08.10"
type input "[DATE] 18:00"
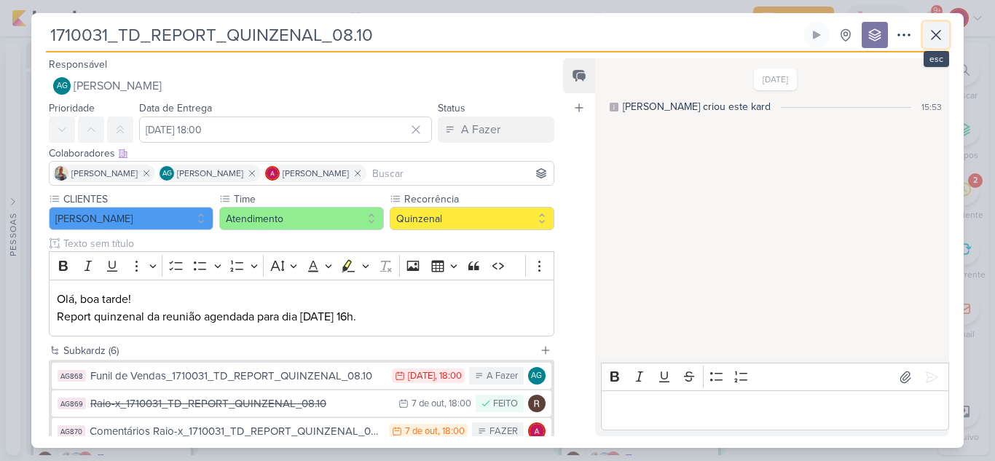
click at [930, 34] on icon at bounding box center [935, 34] width 17 height 17
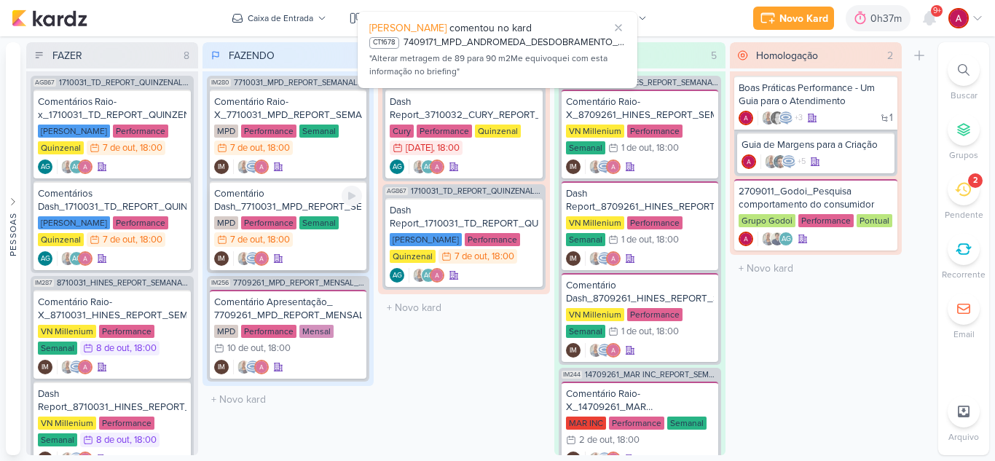
click at [266, 206] on div "Comentário Dash_7710031_MPD_REPORT_SEMANAL_08.10" at bounding box center [288, 200] width 149 height 26
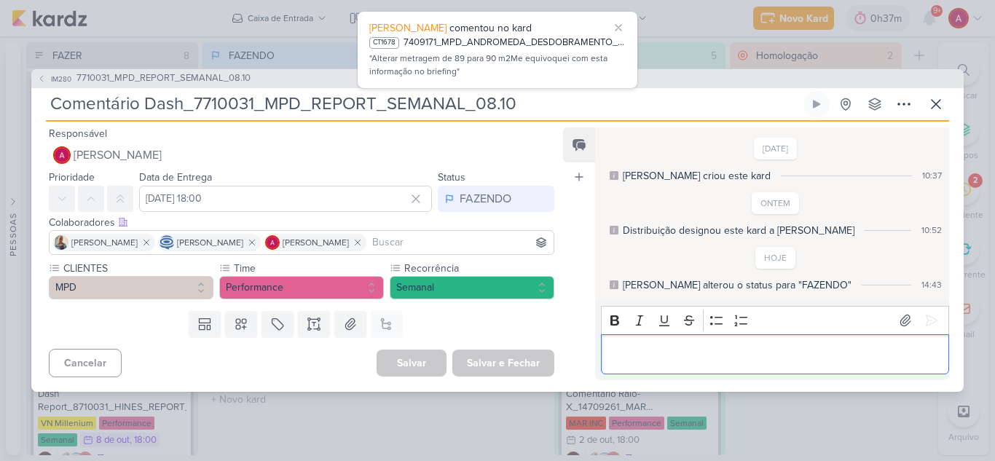
click at [656, 359] on p "Editor editing area: main" at bounding box center [774, 353] width 333 height 17
click at [924, 317] on icon at bounding box center [931, 320] width 15 height 15
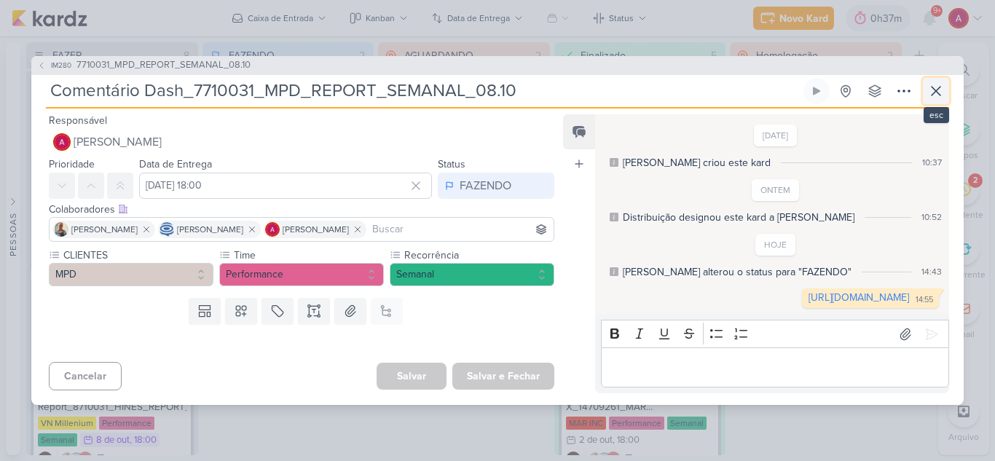
click at [942, 87] on icon at bounding box center [935, 90] width 17 height 17
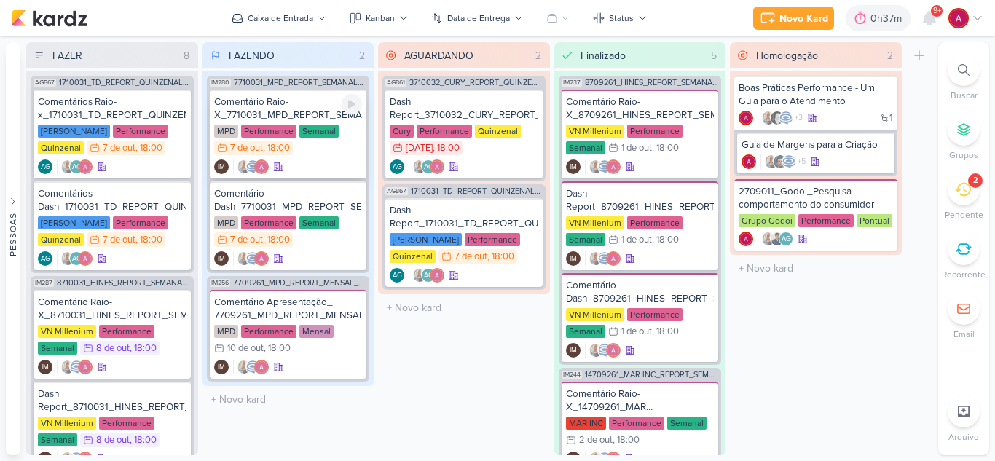
click at [268, 111] on div "Comentário Raio-X_7710031_MPD_REPORT_SEMANAL_08.10" at bounding box center [288, 108] width 149 height 26
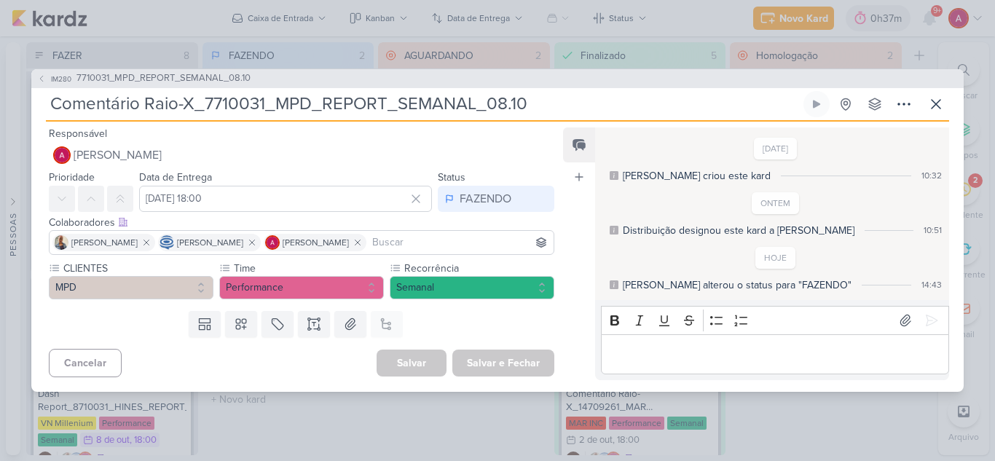
click at [714, 362] on p "Editor editing area: main" at bounding box center [774, 353] width 333 height 17
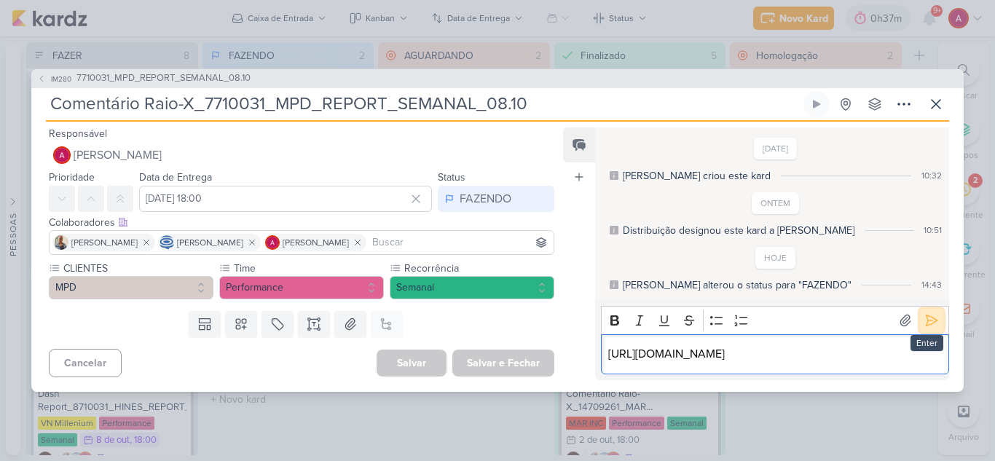
click at [920, 312] on button at bounding box center [931, 320] width 23 height 23
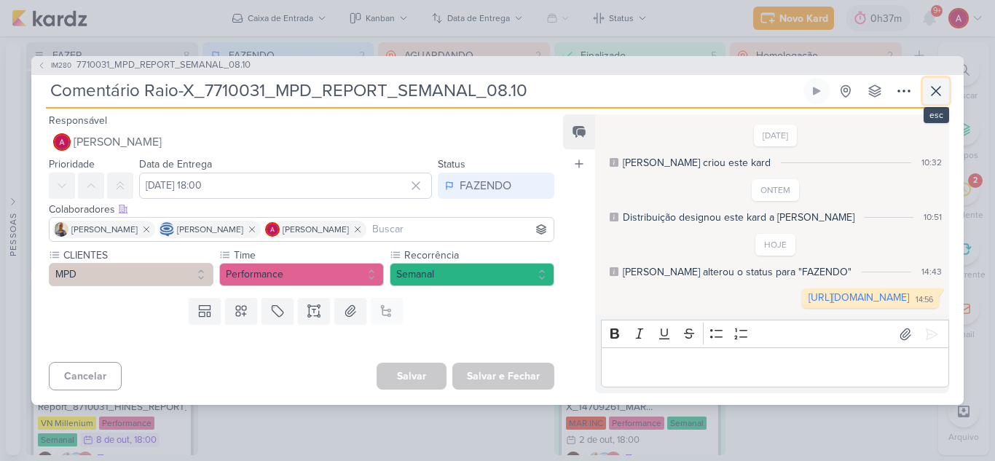
click at [935, 82] on icon at bounding box center [935, 90] width 17 height 17
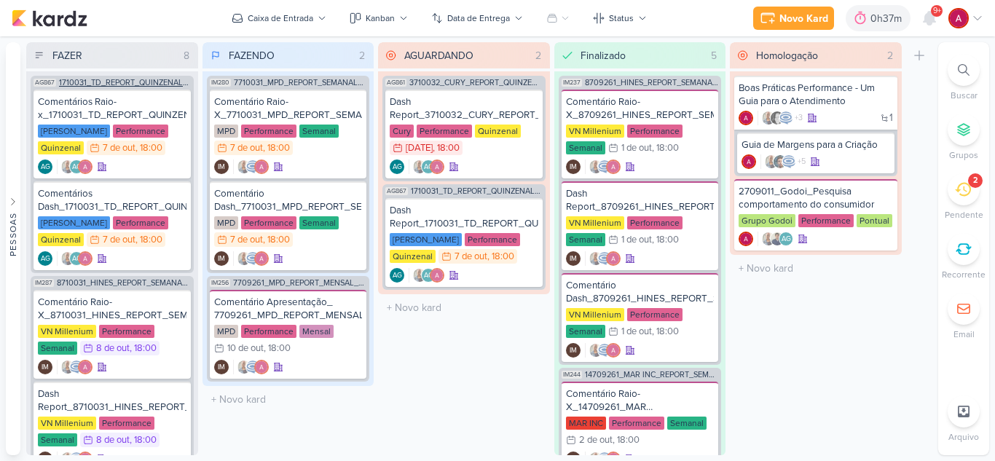
click at [113, 84] on span "1710031_TD_REPORT_QUINZENAL_08.10" at bounding box center [125, 83] width 132 height 8
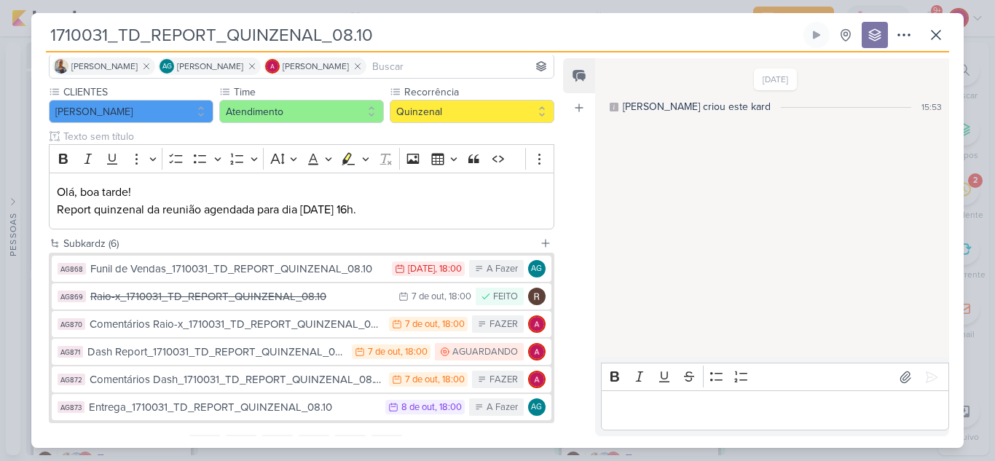
scroll to position [146, 0]
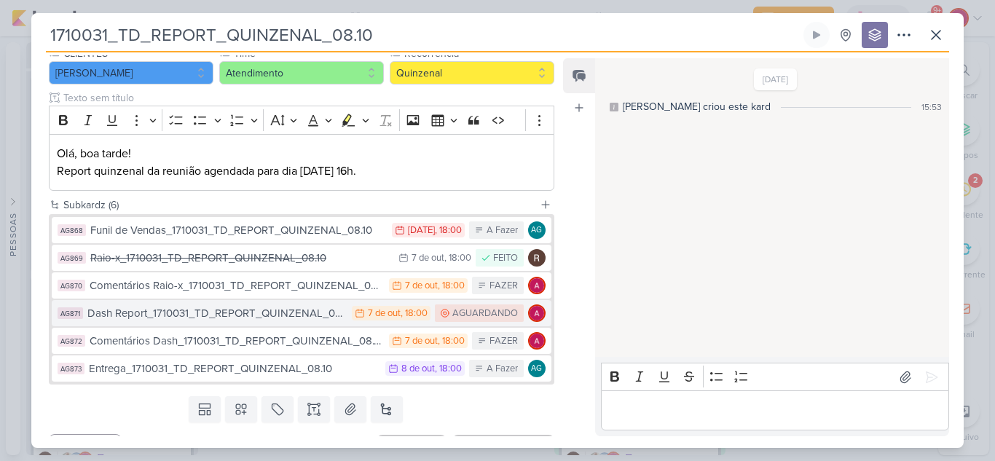
click at [288, 318] on div "Dash Report_1710031_TD_REPORT_QUINZENAL_08.10" at bounding box center [215, 313] width 257 height 17
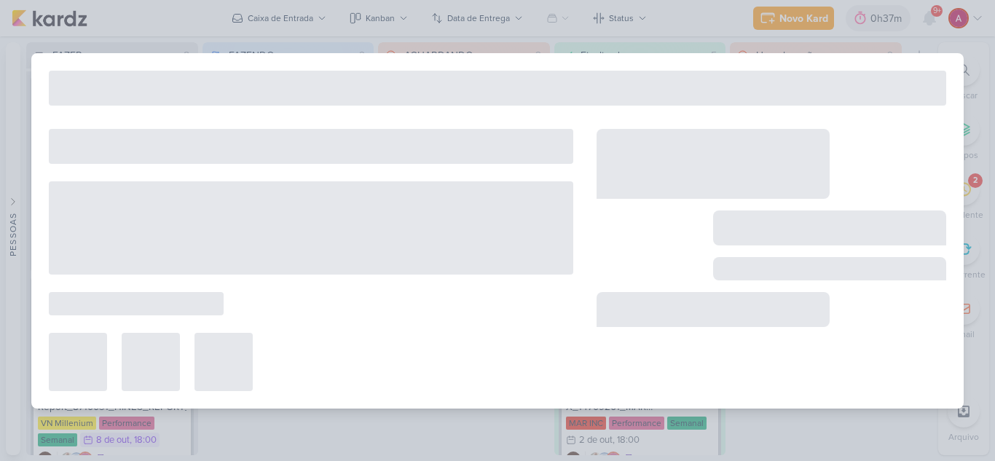
type input "Dash Report_1710031_TD_REPORT_QUINZENAL_08.10"
type input "[DATE] 18:00"
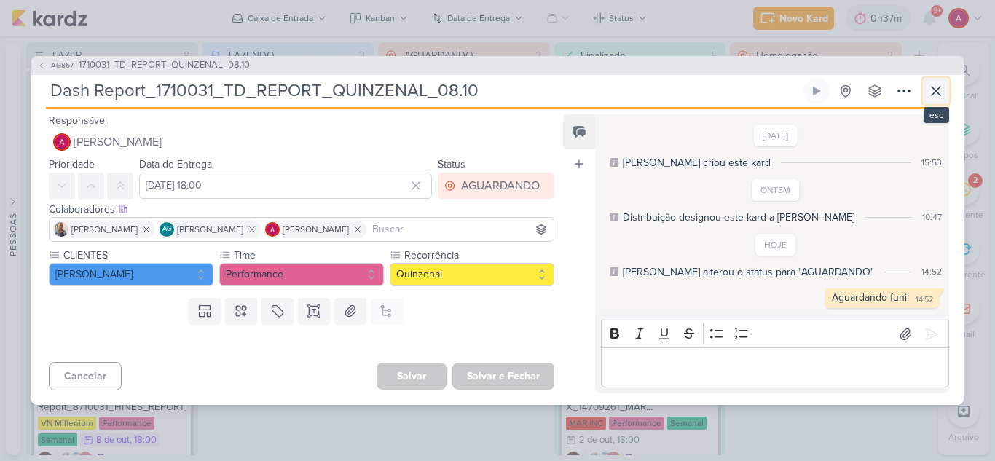
click at [932, 87] on icon at bounding box center [935, 91] width 9 height 9
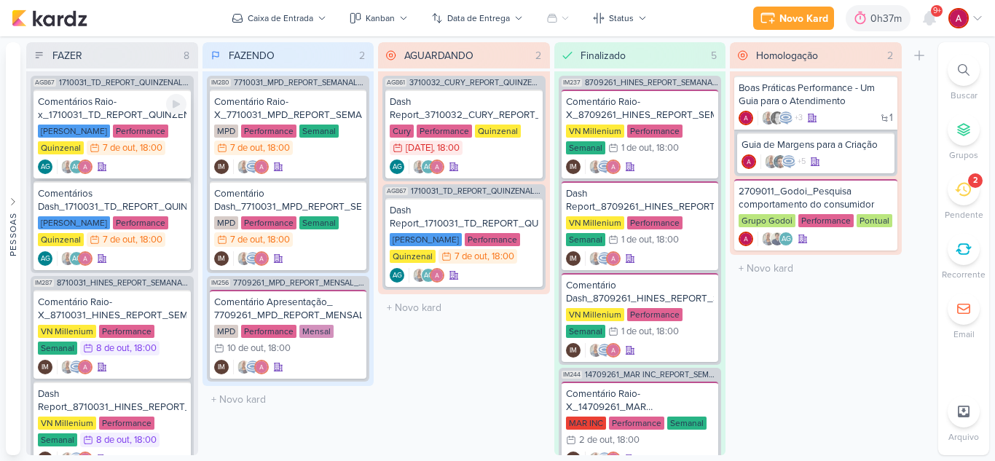
click at [105, 107] on div "Comentários Raio-x_1710031_TD_REPORT_QUINZENAL_08.10" at bounding box center [112, 108] width 149 height 26
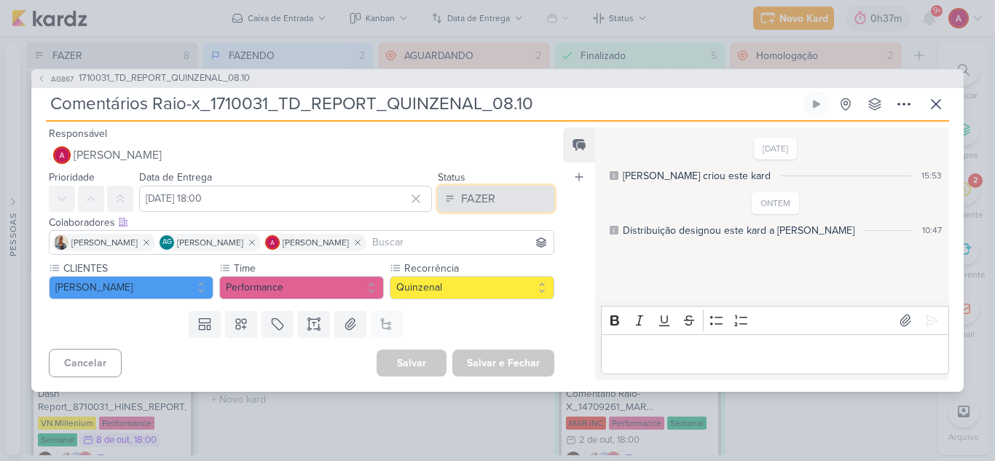
click at [473, 202] on div "FAZER" at bounding box center [478, 198] width 34 height 17
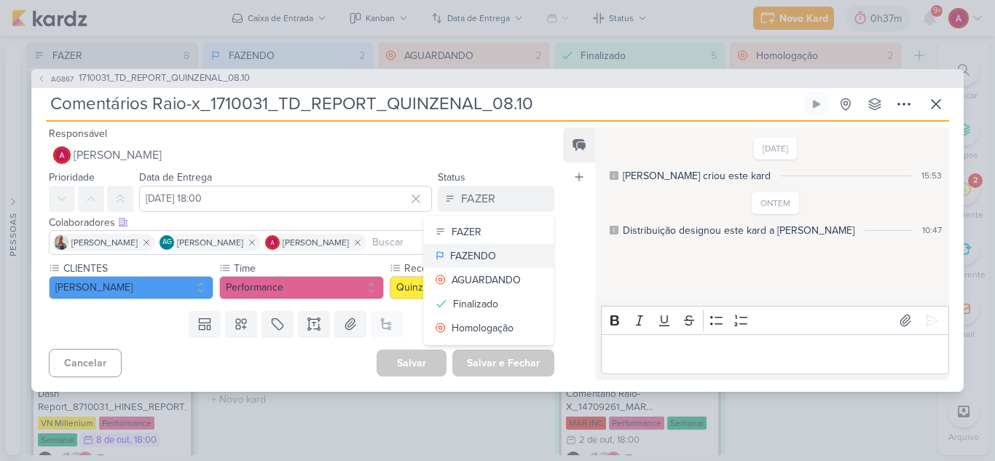
click at [480, 259] on div "FAZENDO" at bounding box center [473, 255] width 46 height 15
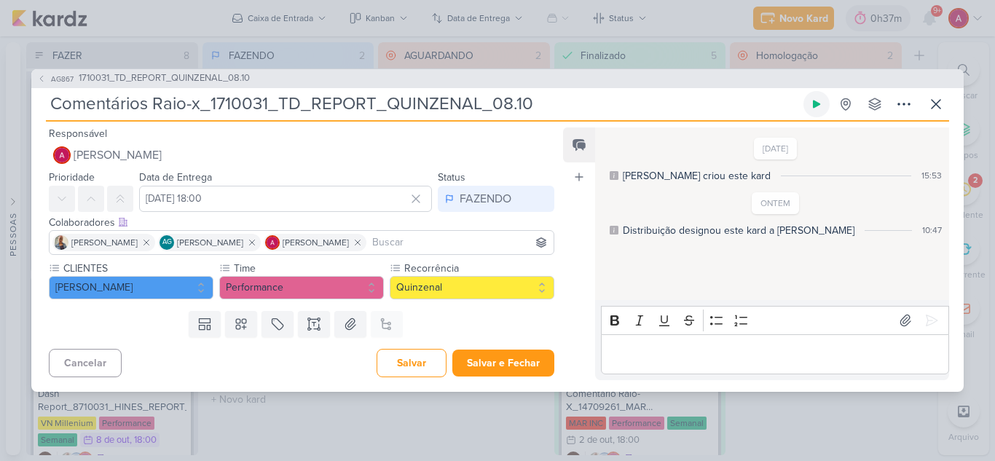
click at [814, 101] on icon at bounding box center [816, 104] width 7 height 8
click at [419, 379] on div "Cancelar [GEOGRAPHIC_DATA] Salvar e Fechar Ctrl + Enter" at bounding box center [295, 361] width 529 height 37
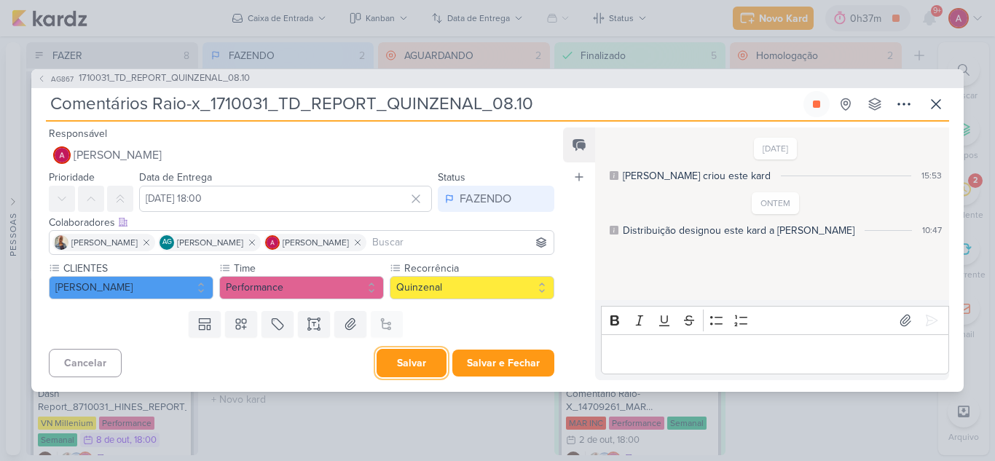
click at [414, 366] on button "Salvar" at bounding box center [412, 363] width 70 height 28
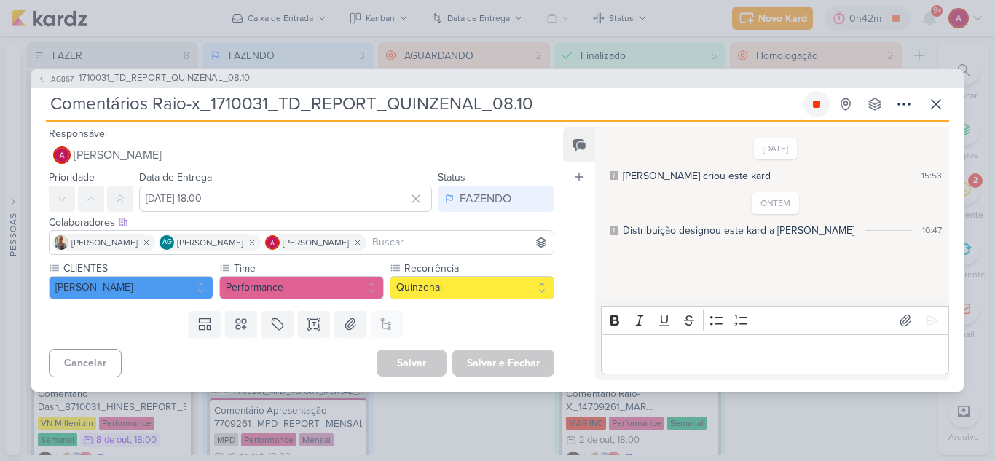
click at [819, 105] on icon at bounding box center [816, 104] width 7 height 7
click at [643, 350] on p "Editor editing area: main" at bounding box center [774, 353] width 333 height 17
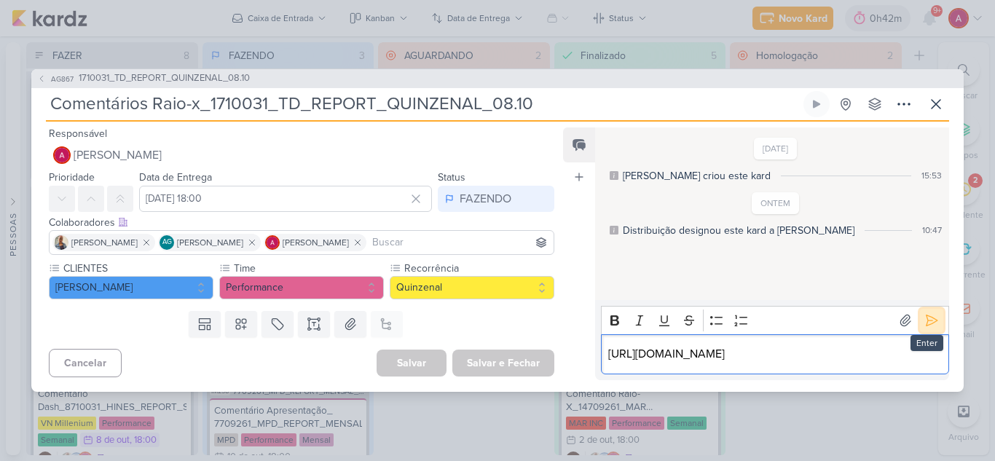
click at [928, 313] on icon at bounding box center [931, 320] width 15 height 15
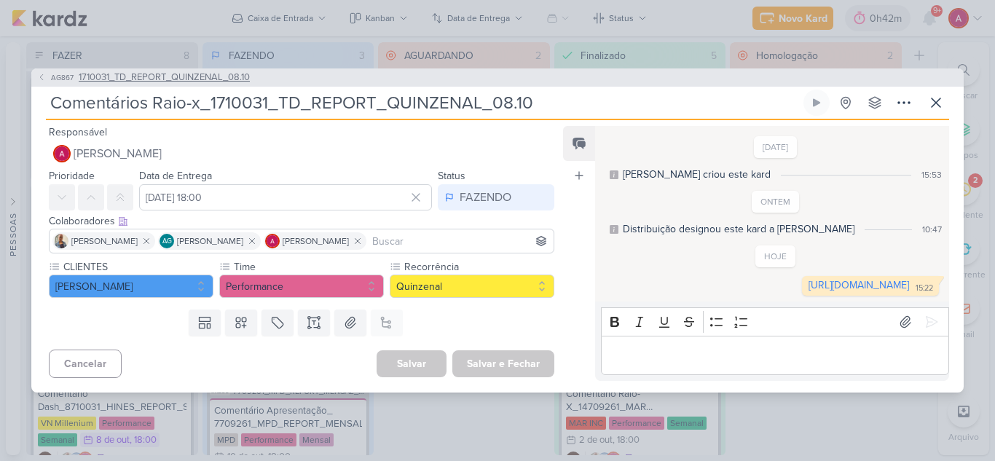
click at [45, 73] on icon at bounding box center [41, 77] width 9 height 9
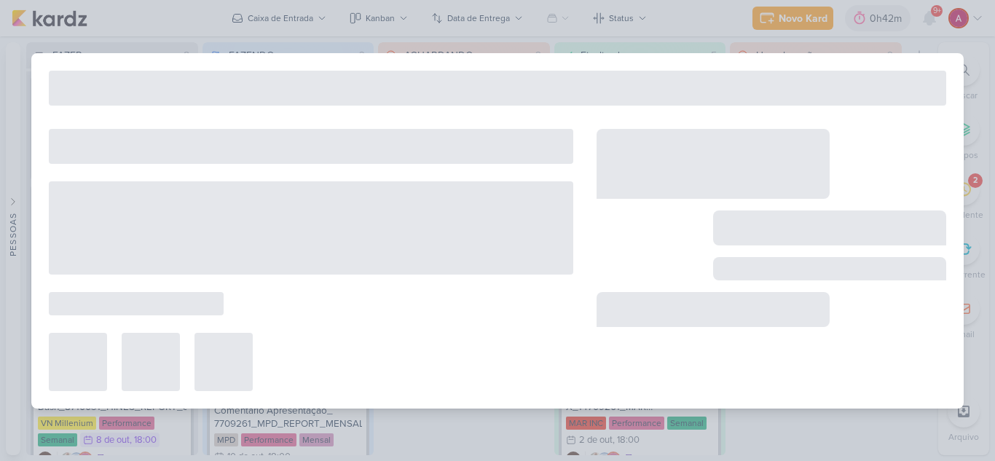
type input "1710031_TD_REPORT_QUINZENAL_08.10"
type input "[DATE] 18:00"
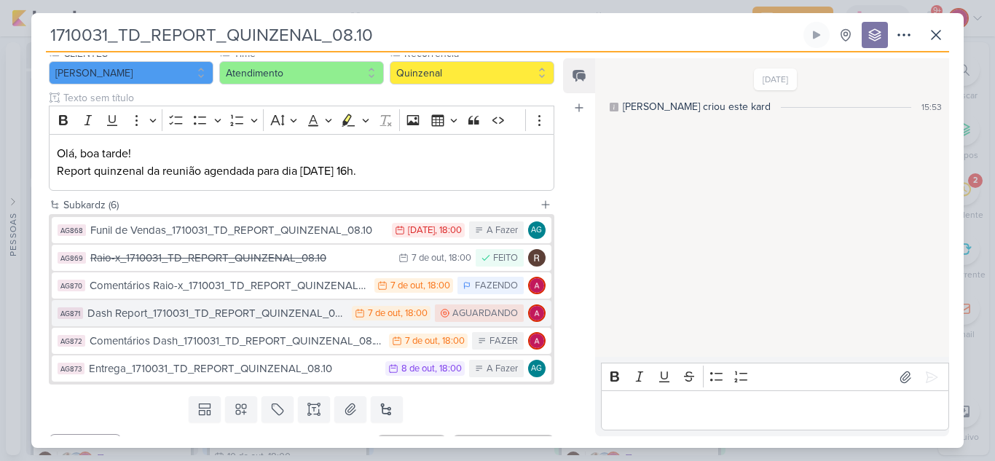
click at [269, 313] on div "Dash Report_1710031_TD_REPORT_QUINZENAL_08.10" at bounding box center [215, 313] width 257 height 17
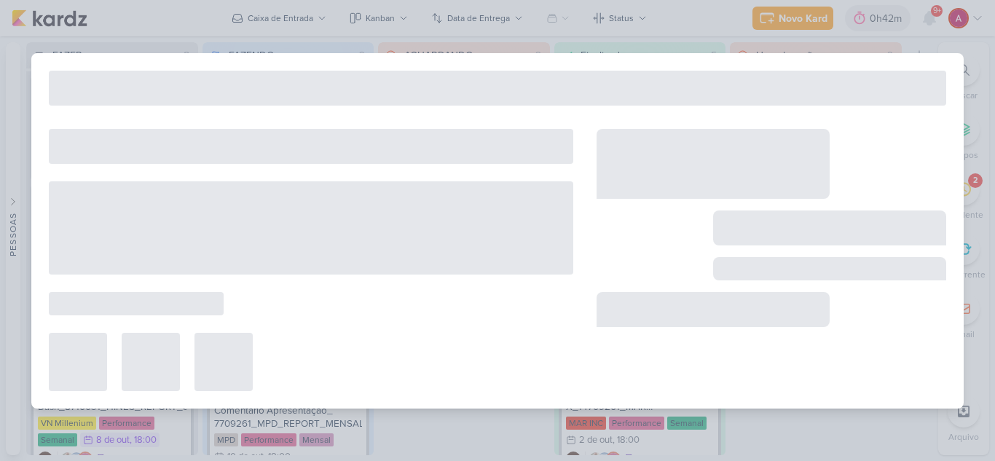
type input "Dash Report_1710031_TD_REPORT_QUINZENAL_08.10"
type input "[DATE] 18:00"
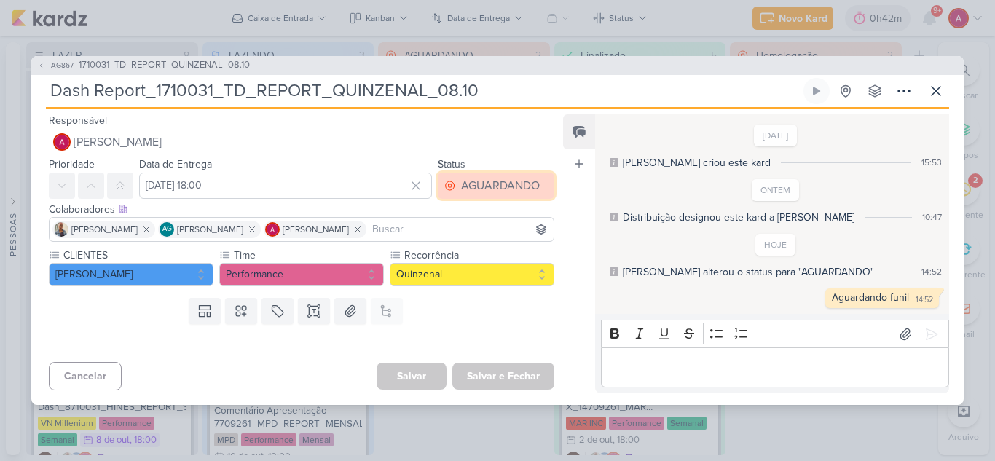
click at [478, 181] on div "AGUARDANDO" at bounding box center [500, 185] width 79 height 17
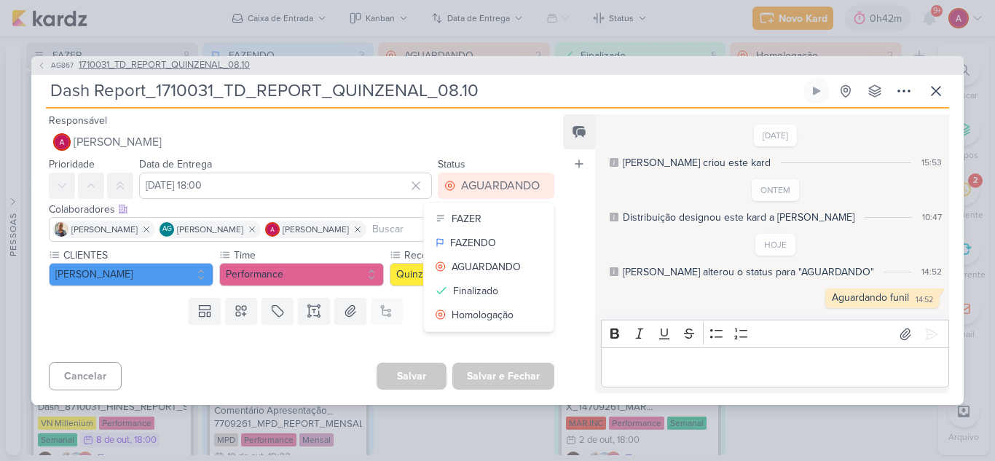
click at [44, 64] on icon at bounding box center [41, 65] width 9 height 9
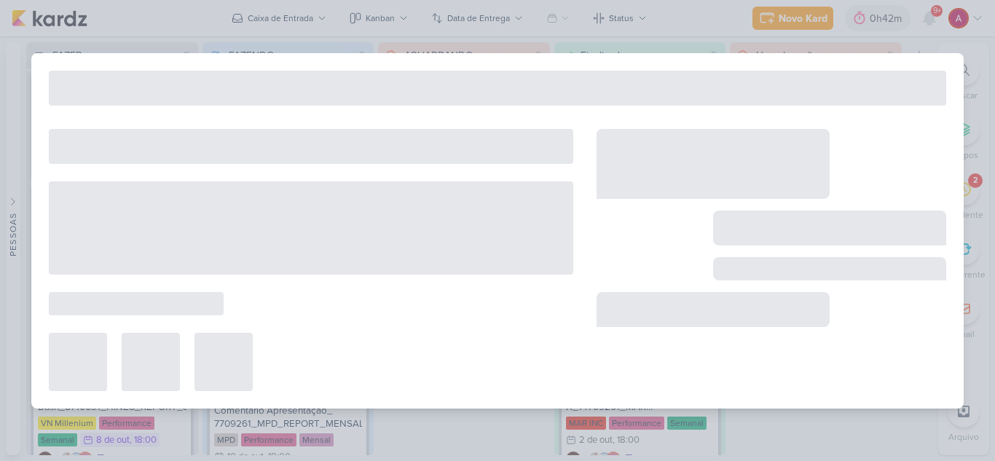
type input "1710031_TD_REPORT_QUINZENAL_08.10"
type input "[DATE] 18:00"
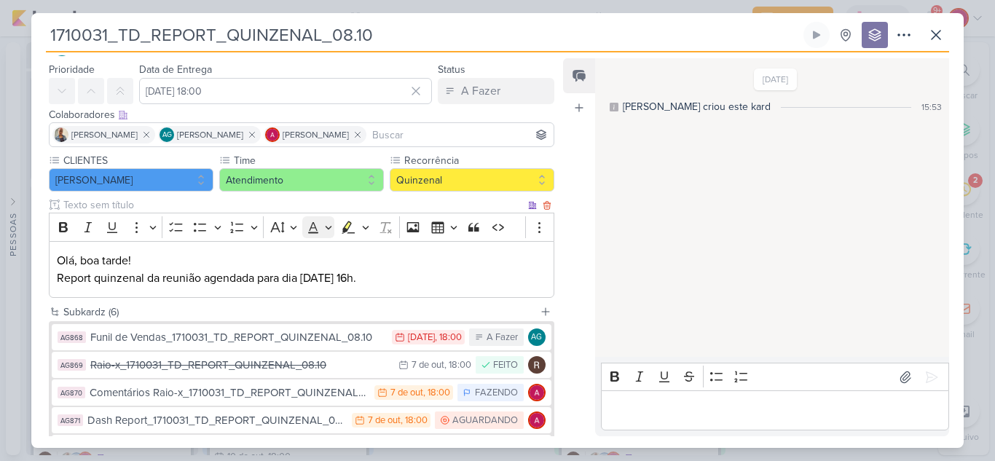
scroll to position [175, 0]
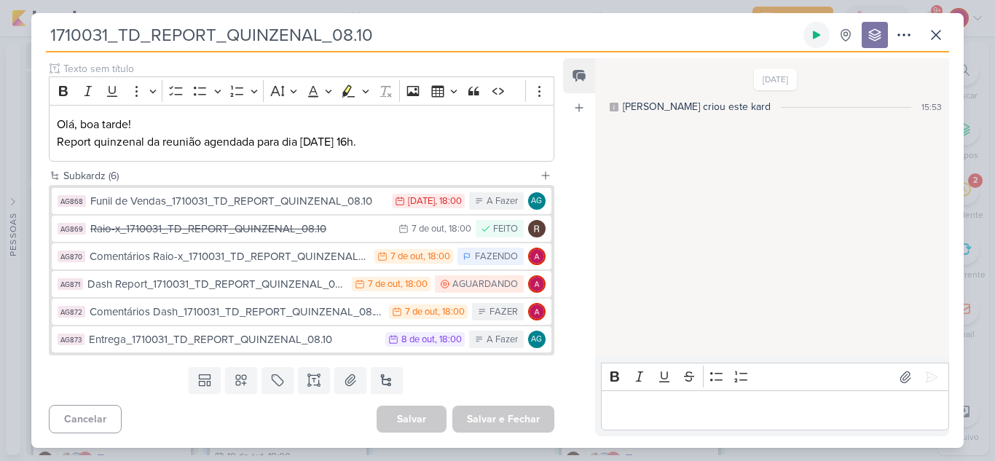
click at [809, 38] on button at bounding box center [816, 35] width 26 height 26
click at [809, 37] on button at bounding box center [816, 35] width 26 height 26
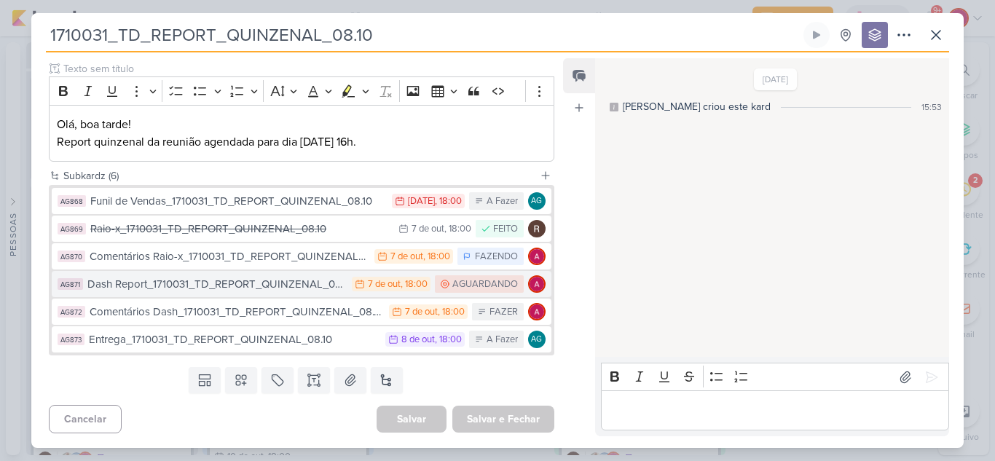
click at [307, 291] on div "Dash Report_1710031_TD_REPORT_QUINZENAL_08.10" at bounding box center [215, 284] width 257 height 17
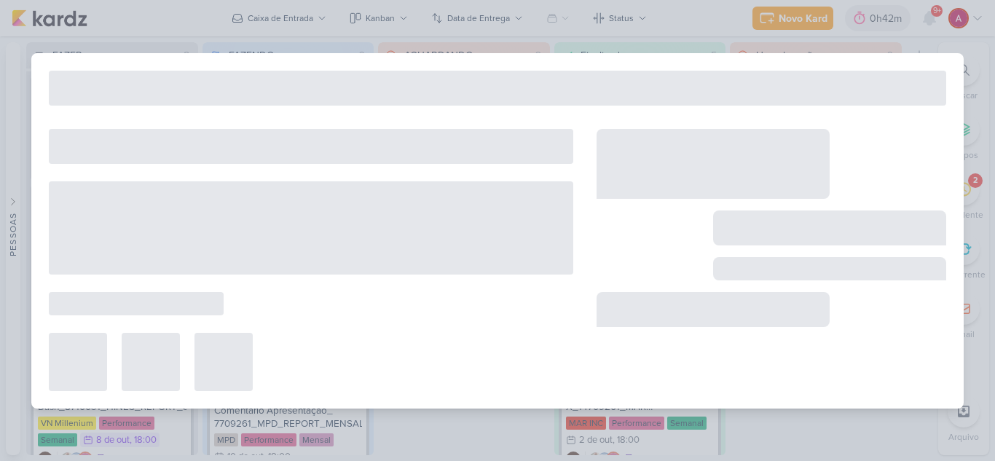
type input "Dash Report_1710031_TD_REPORT_QUINZENAL_08.10"
type input "[DATE] 18:00"
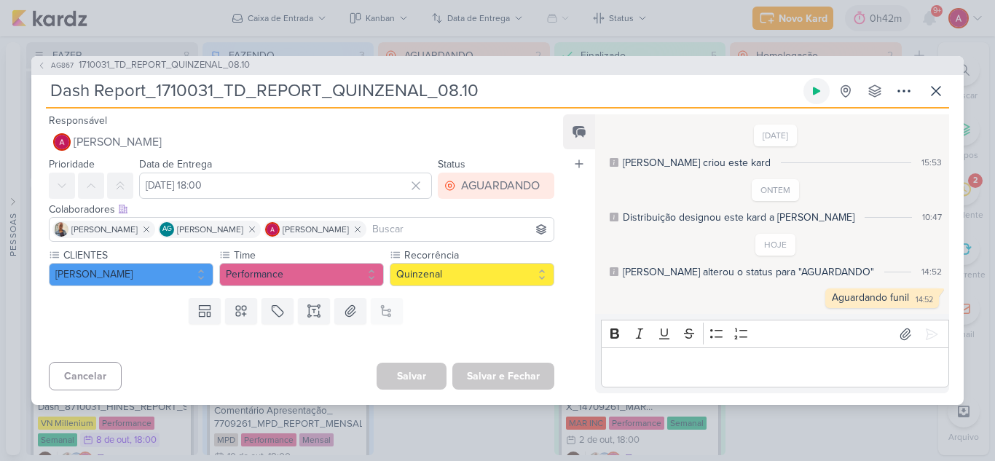
click at [815, 98] on button at bounding box center [816, 91] width 26 height 26
click at [812, 98] on button at bounding box center [816, 91] width 26 height 26
click at [933, 90] on icon at bounding box center [935, 90] width 17 height 17
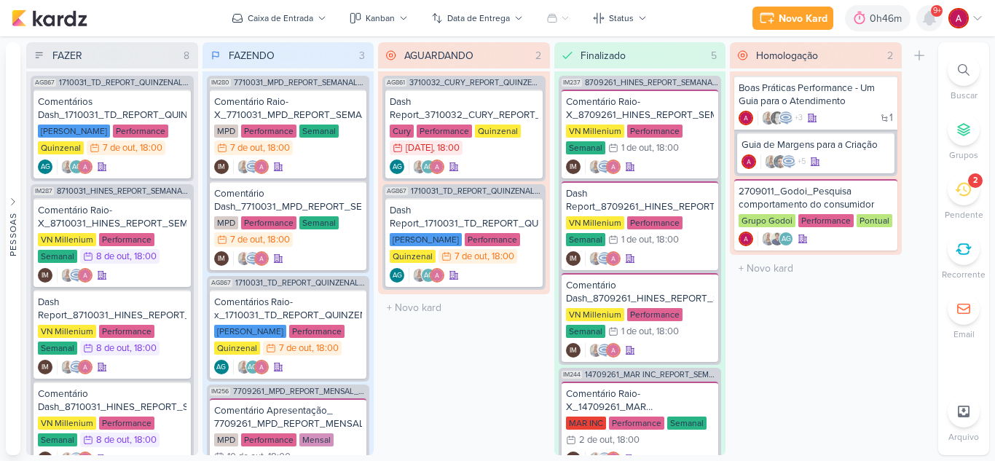
click at [926, 17] on icon at bounding box center [929, 18] width 12 height 13
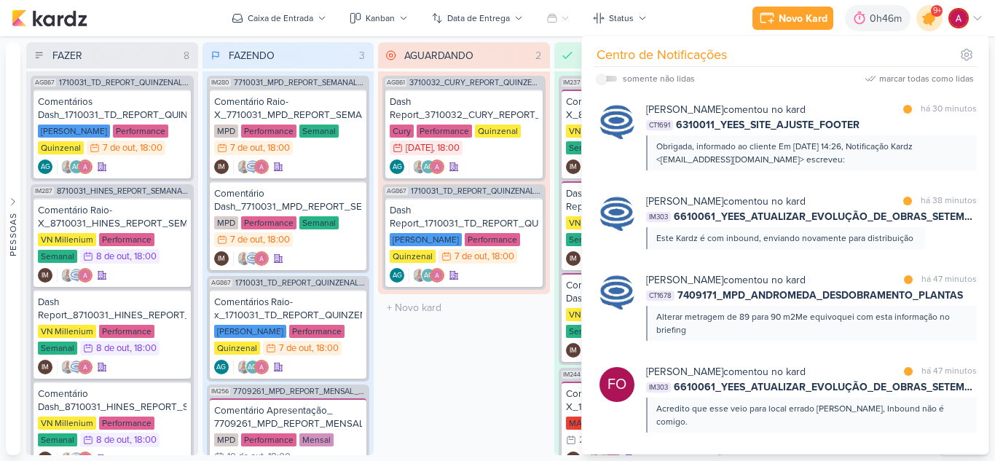
click at [926, 17] on icon at bounding box center [929, 17] width 17 height 17
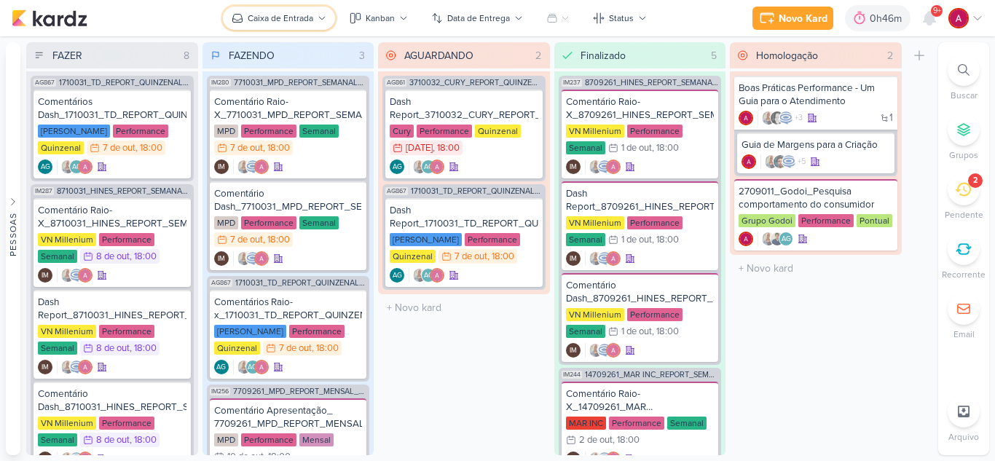
click at [295, 25] on button "Caixa de Entrada" at bounding box center [279, 18] width 112 height 23
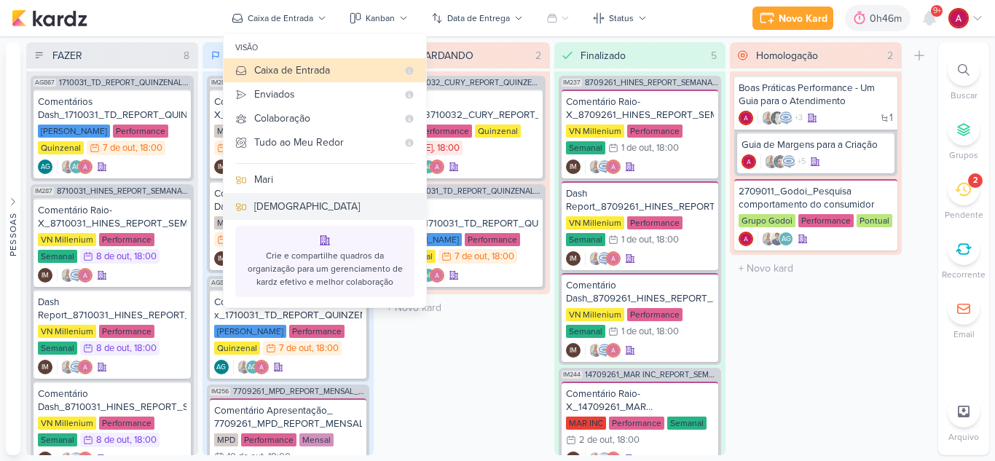
click at [320, 199] on div "[DEMOGRAPHIC_DATA]" at bounding box center [334, 206] width 160 height 15
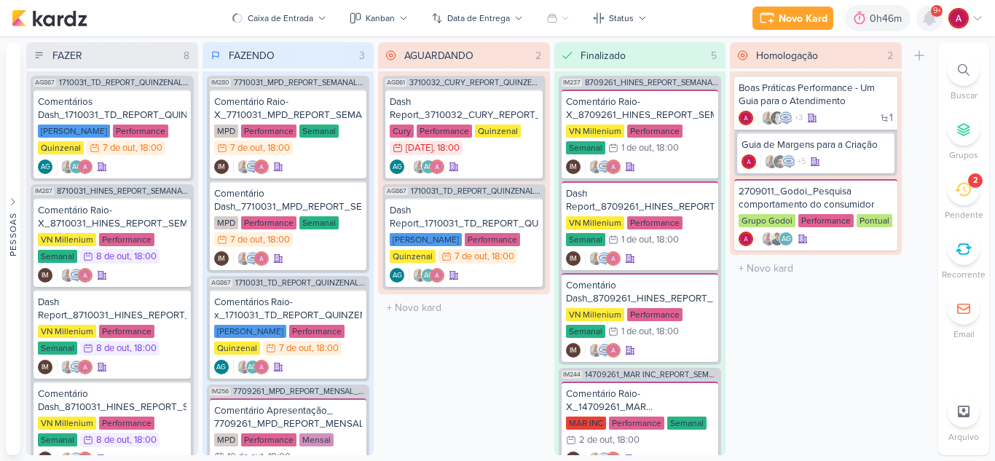
click at [934, 21] on icon at bounding box center [929, 18] width 12 height 13
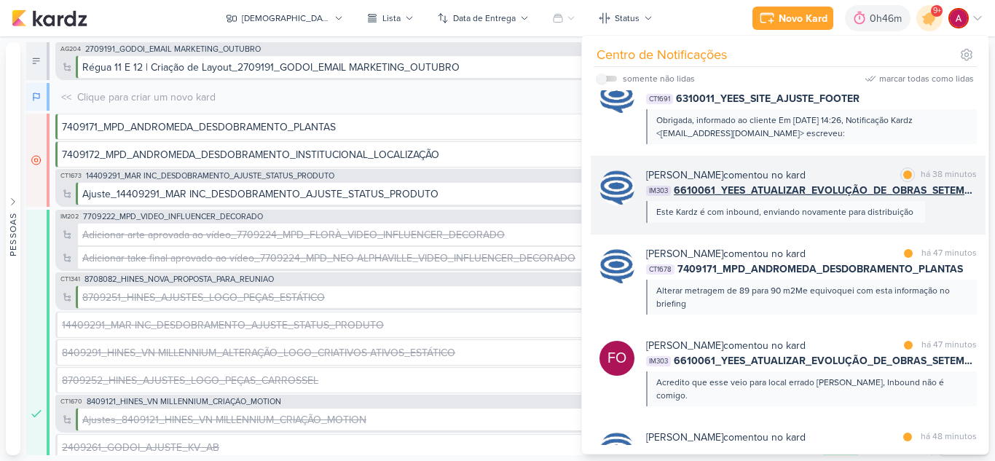
scroll to position [0, 0]
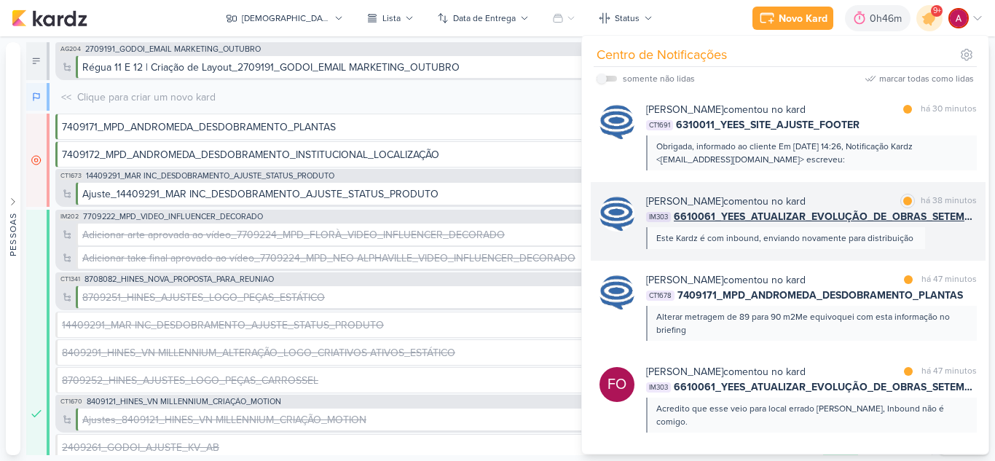
click at [830, 225] on div "[PERSON_NAME] comentou no kard marcar como lida há 38 minutos IM303 6610061_YEE…" at bounding box center [811, 221] width 331 height 55
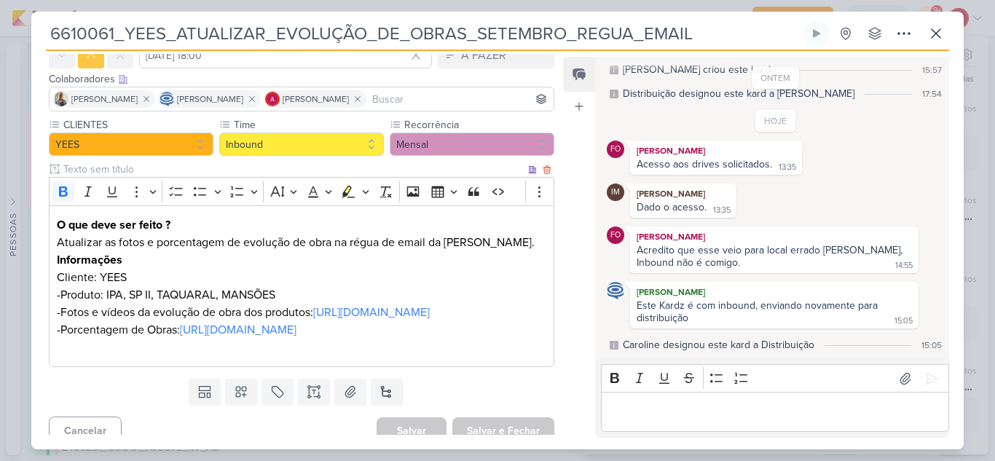
scroll to position [121, 0]
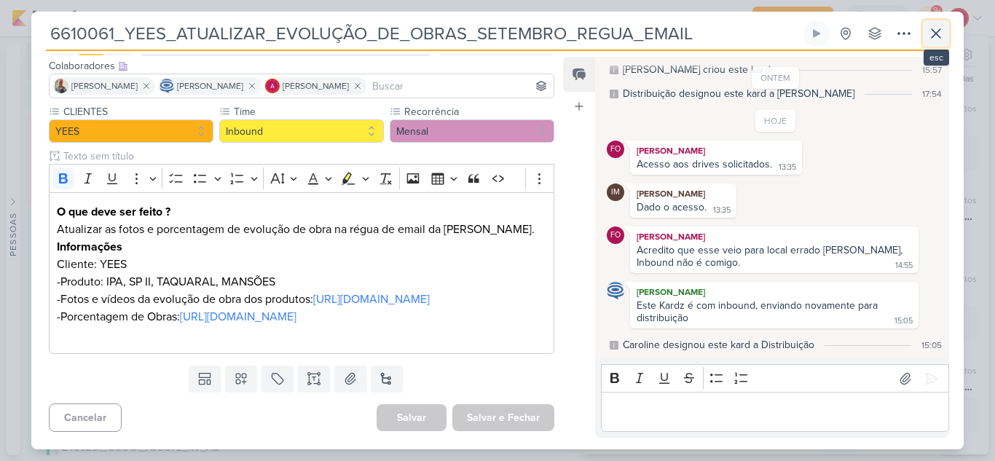
click at [937, 42] on icon at bounding box center [935, 33] width 17 height 17
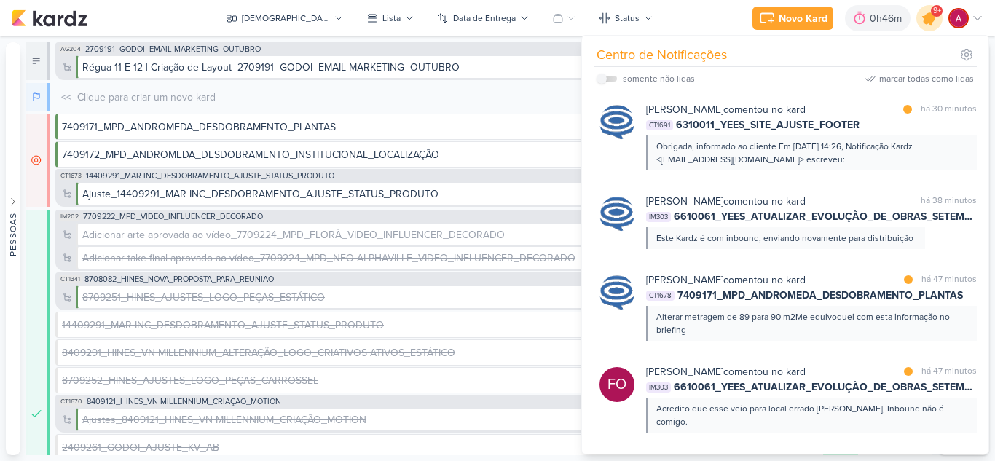
click at [924, 25] on icon at bounding box center [929, 18] width 25 height 25
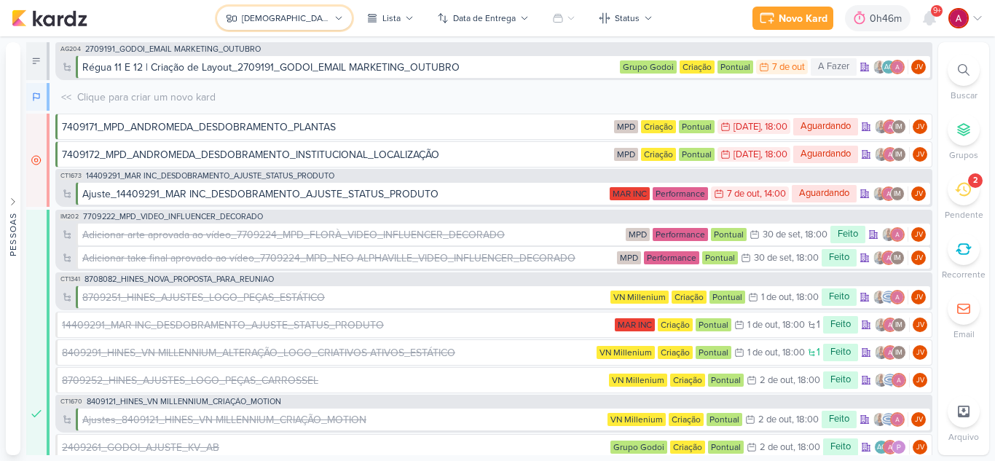
click at [294, 22] on div "[DEMOGRAPHIC_DATA]" at bounding box center [286, 18] width 88 height 13
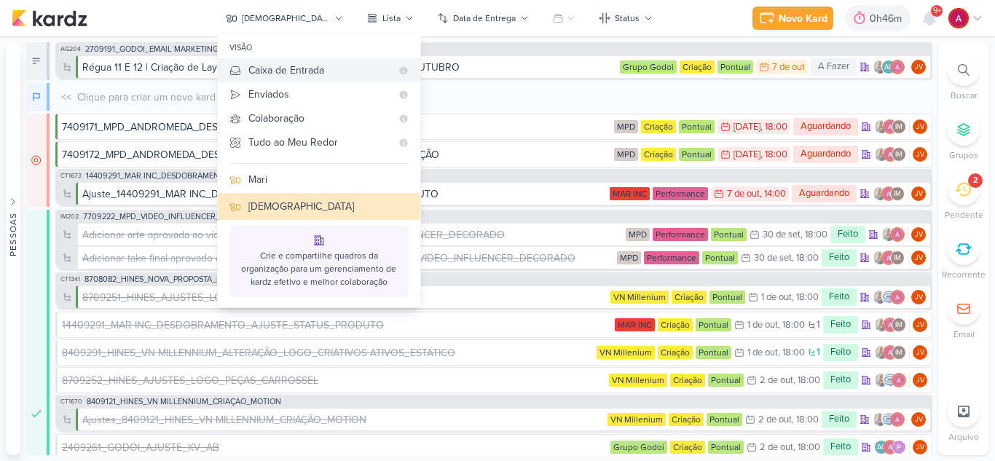
click at [339, 70] on div "Caixa de Entrada" at bounding box center [319, 70] width 143 height 15
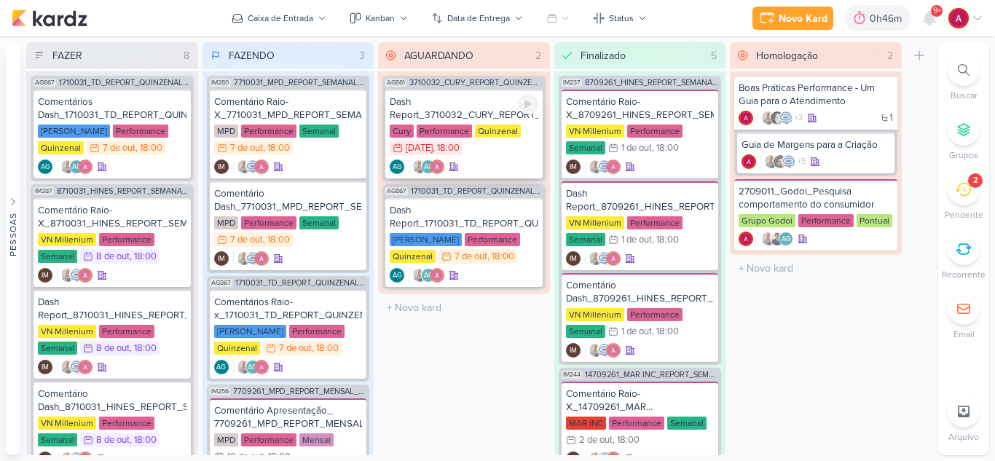
click at [476, 99] on div "Dash Report_3710032_CURY_REPORT_QUINZENAL_07.10" at bounding box center [464, 108] width 149 height 26
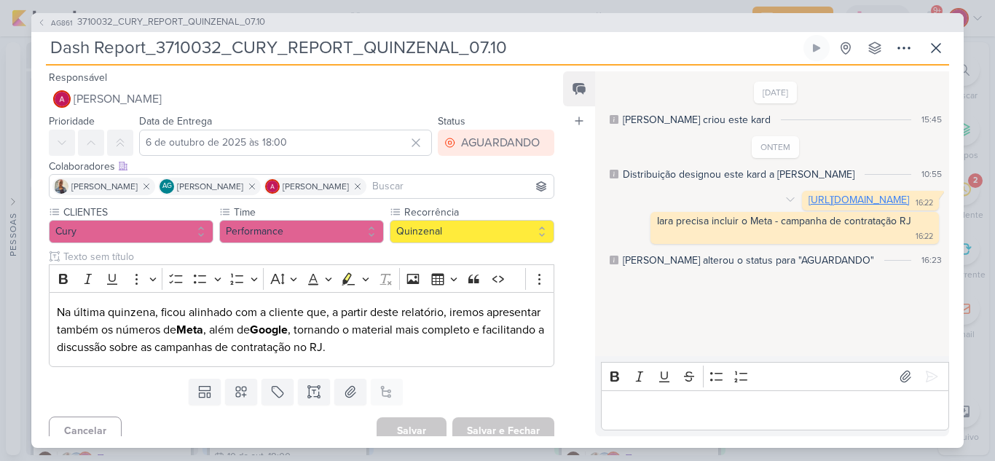
click at [824, 197] on link "[URL][DOMAIN_NAME]" at bounding box center [858, 200] width 101 height 12
click at [475, 148] on div "AGUARDANDO" at bounding box center [500, 142] width 79 height 17
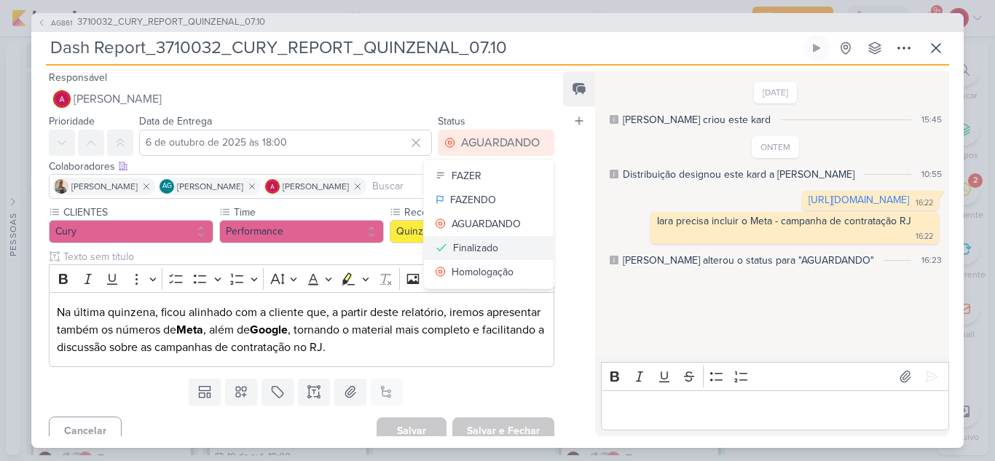
click at [476, 248] on div "Finalizado" at bounding box center [475, 247] width 45 height 15
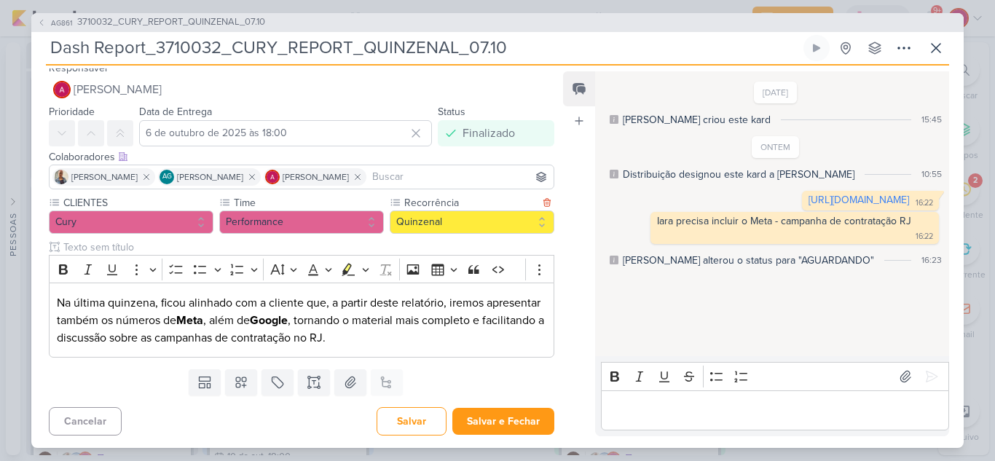
scroll to position [12, 0]
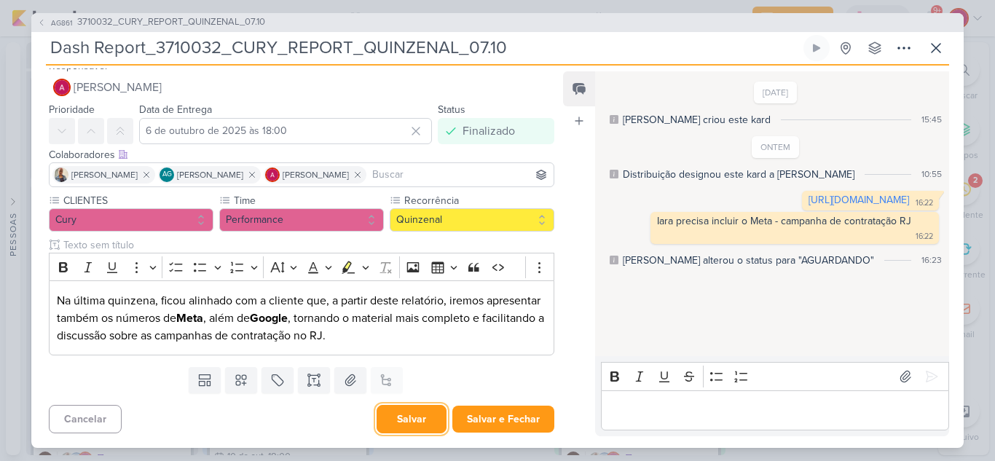
click at [417, 422] on button "Salvar" at bounding box center [412, 419] width 70 height 28
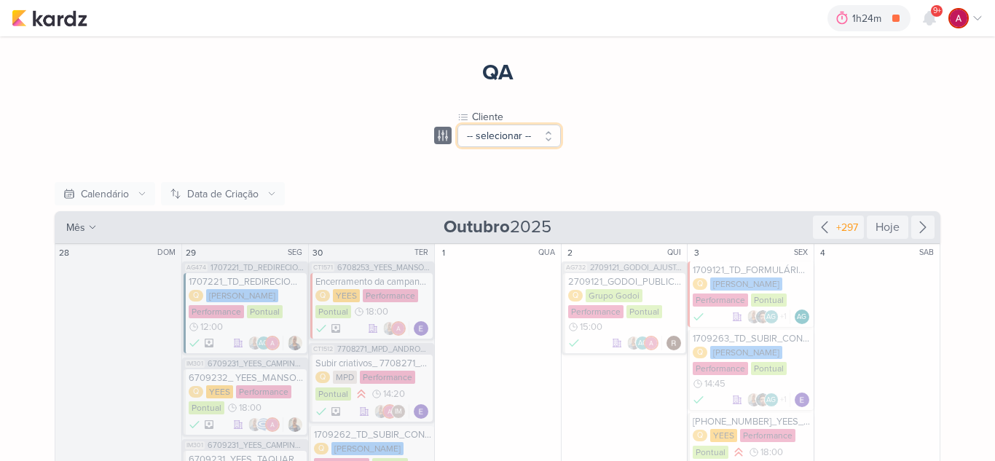
click at [496, 143] on button "-- selecionar --" at bounding box center [508, 136] width 103 height 23
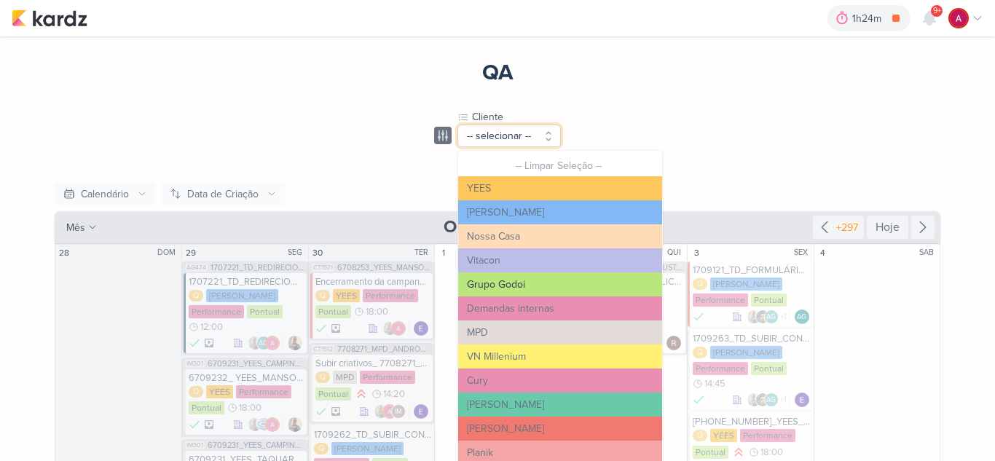
scroll to position [73, 0]
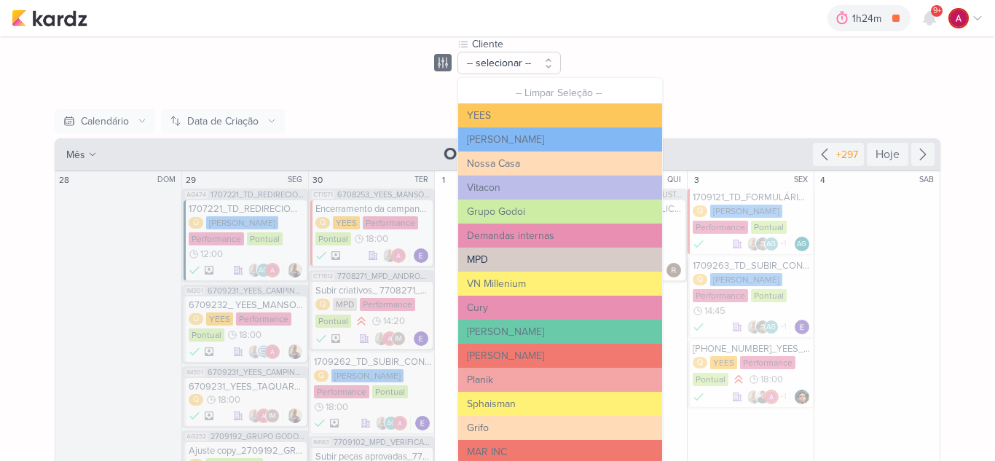
click at [486, 256] on button "MPD" at bounding box center [560, 260] width 204 height 24
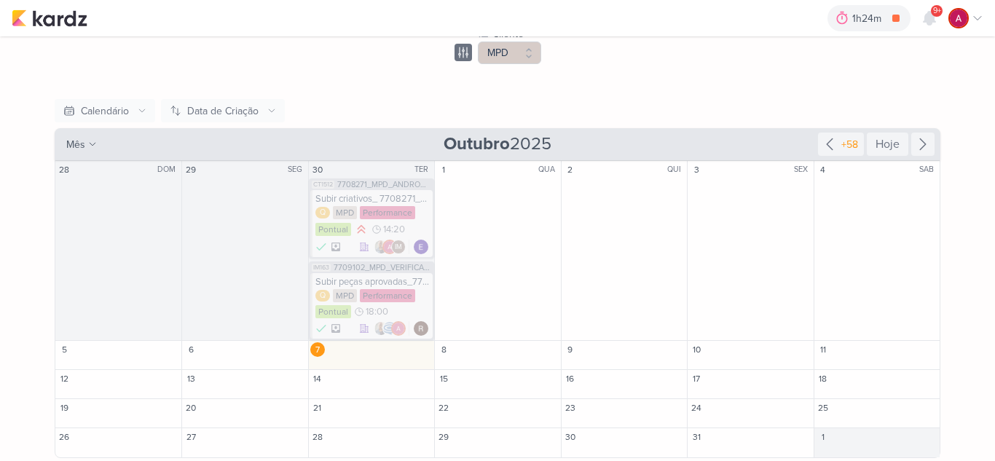
scroll to position [86, 0]
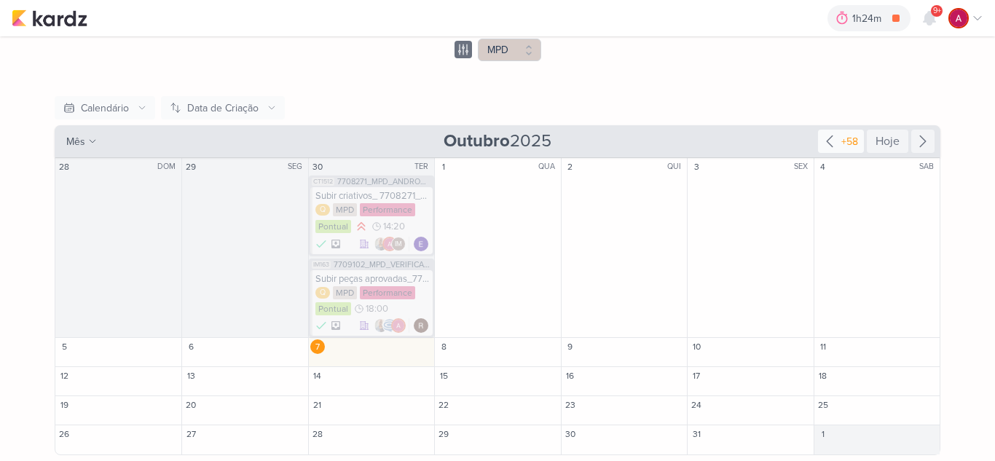
click at [825, 141] on icon at bounding box center [829, 141] width 17 height 17
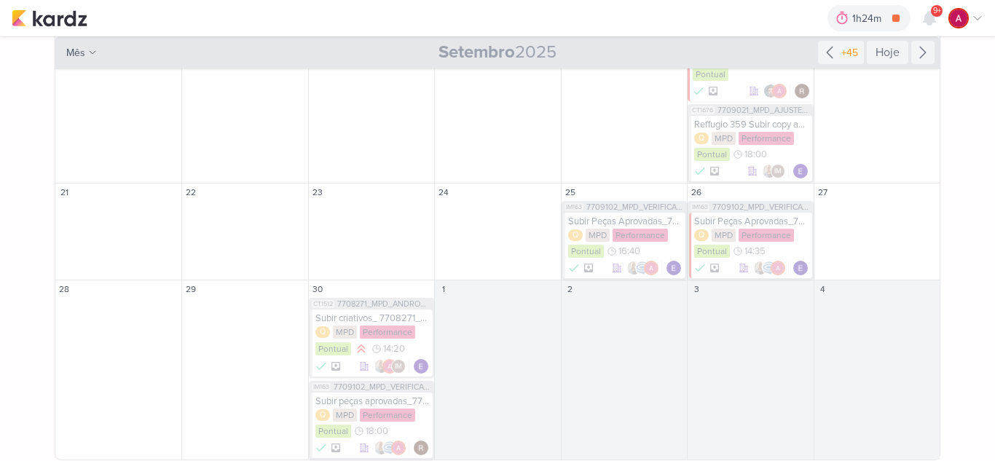
scroll to position [576, 0]
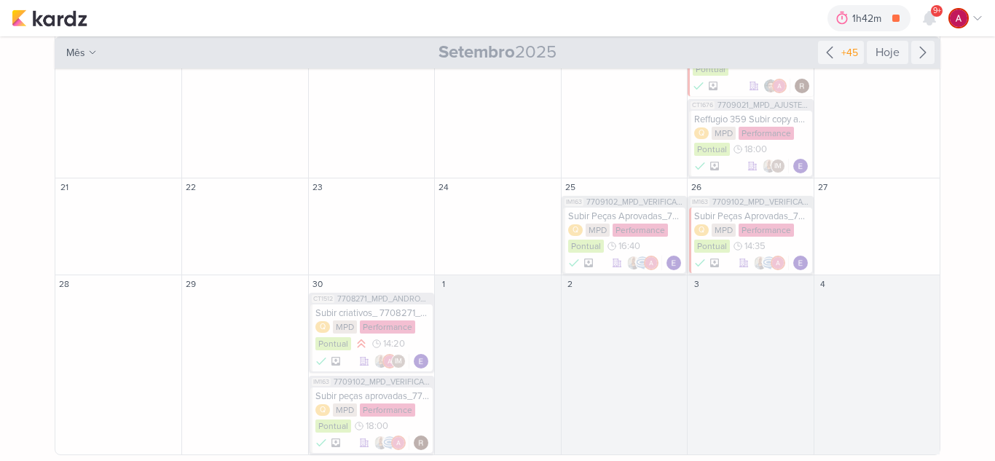
click at [681, 19] on div "1h42m Comentário Raio-X_7710031_MPD_REPORT_SEMANAL_08.10 0h18m Hoje 1h42m Seman…" at bounding box center [498, 18] width 972 height 36
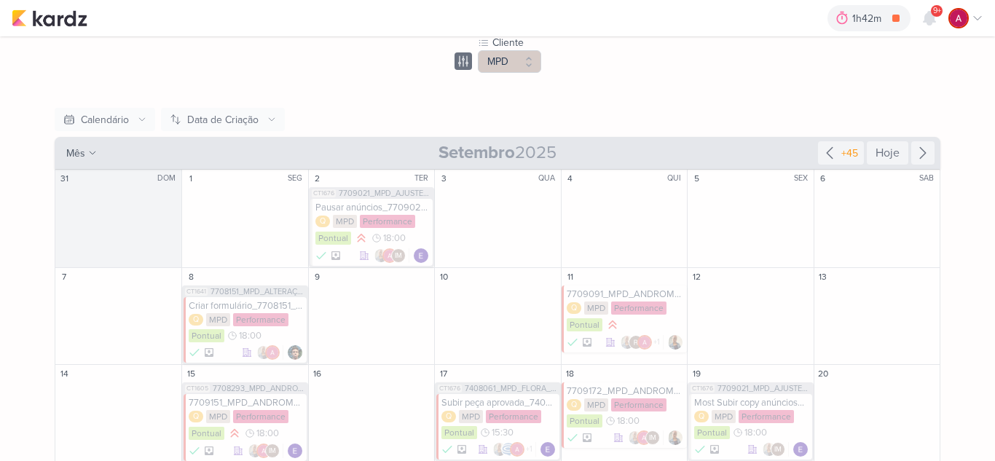
scroll to position [0, 0]
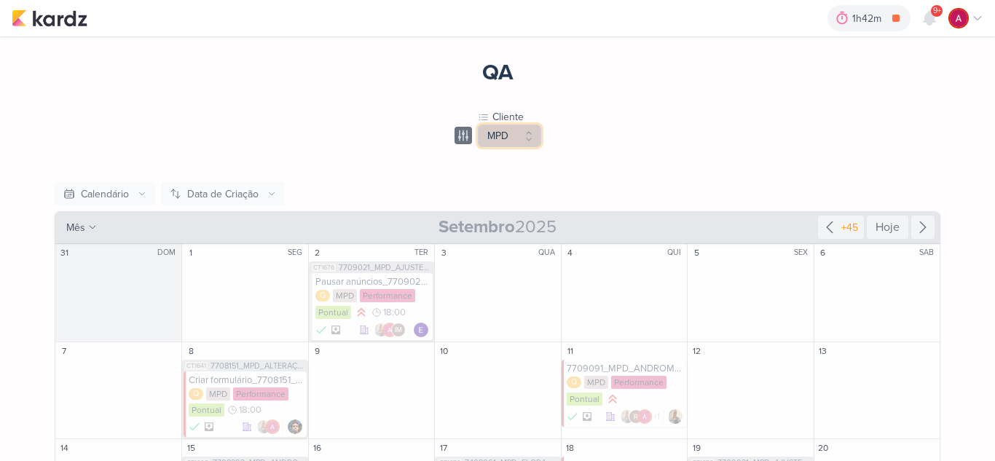
click at [506, 143] on button "MPD" at bounding box center [509, 136] width 63 height 23
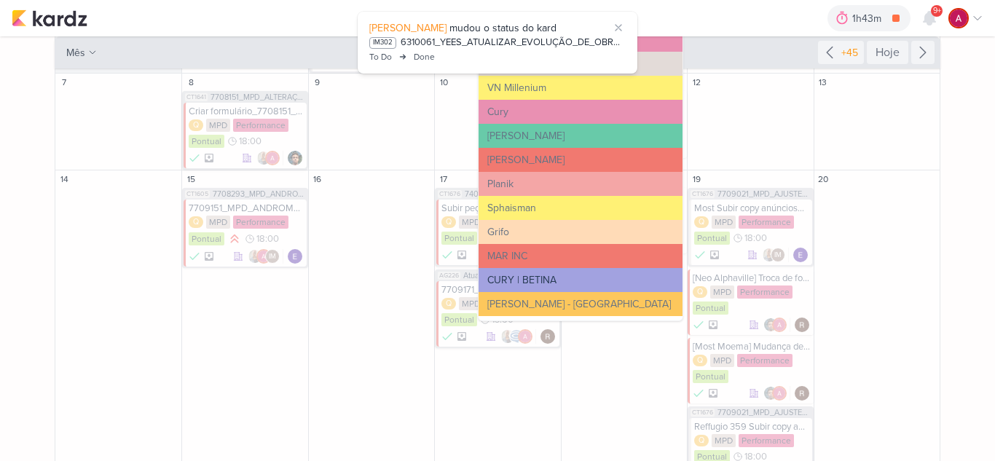
scroll to position [291, 0]
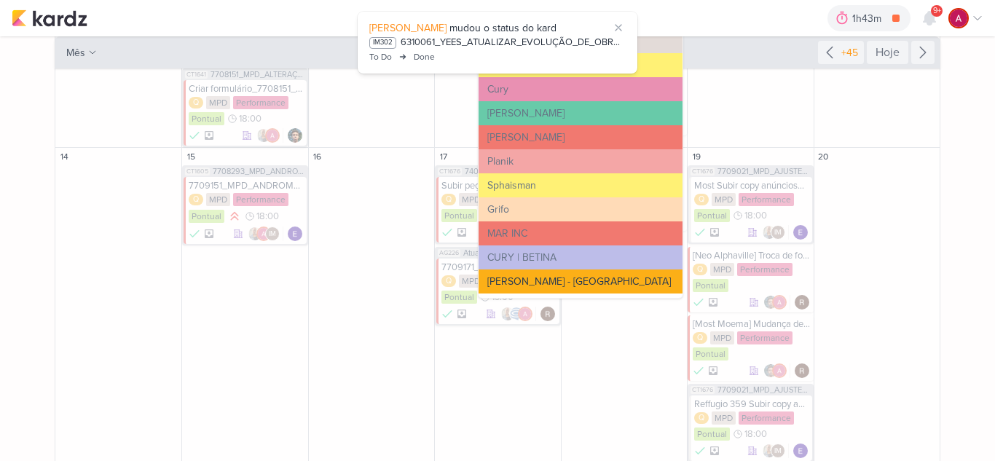
click at [549, 277] on button "Teixeira Duarte - Angola" at bounding box center [580, 281] width 204 height 24
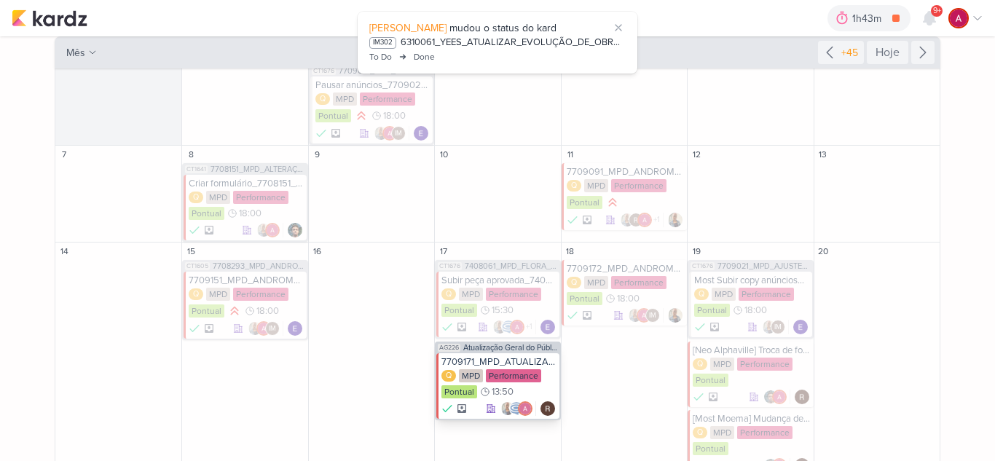
scroll to position [0, 0]
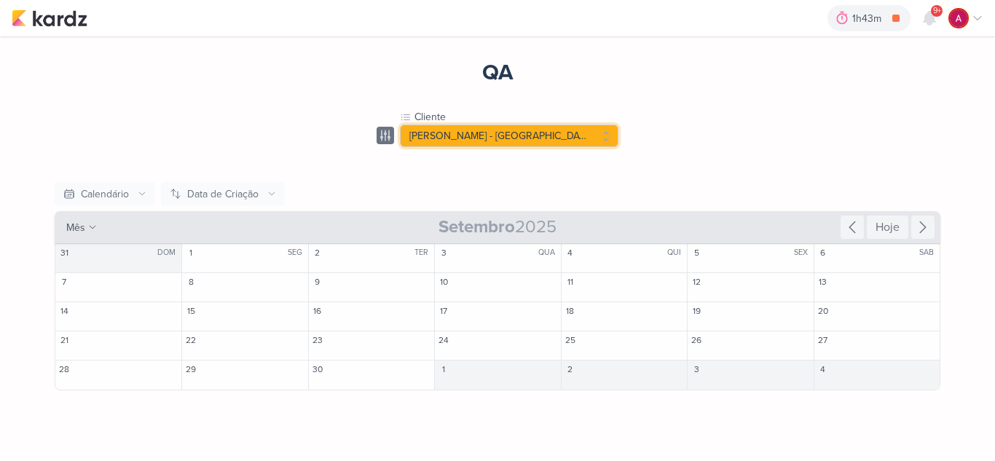
click at [554, 125] on button "Teixeira Duarte - Angola" at bounding box center [509, 136] width 218 height 23
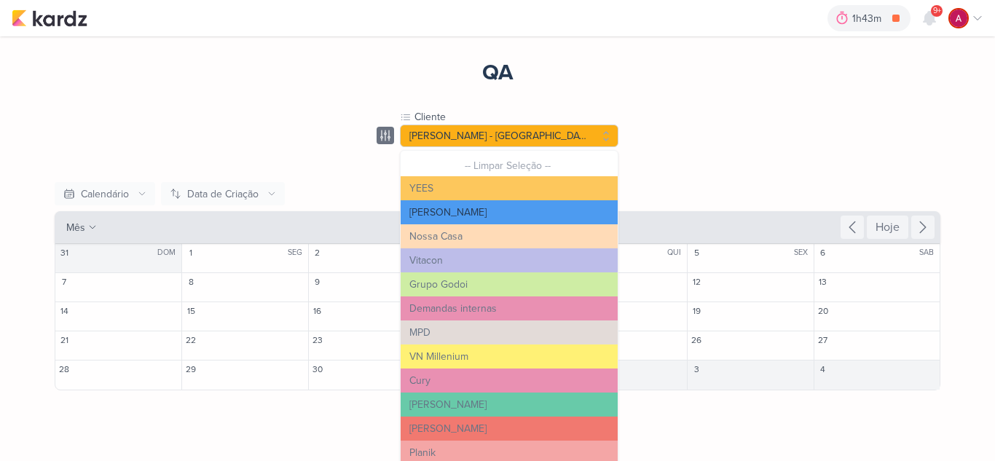
click at [513, 213] on button "[PERSON_NAME]" at bounding box center [509, 212] width 217 height 24
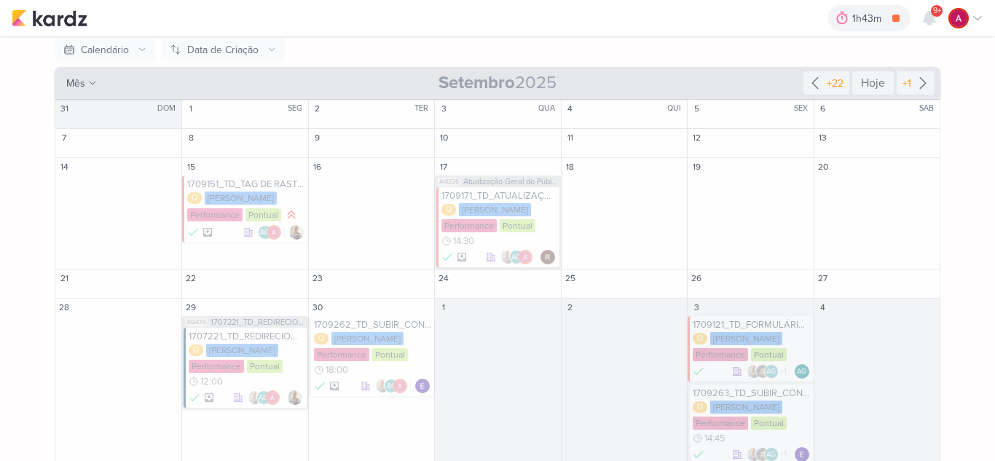
scroll to position [154, 0]
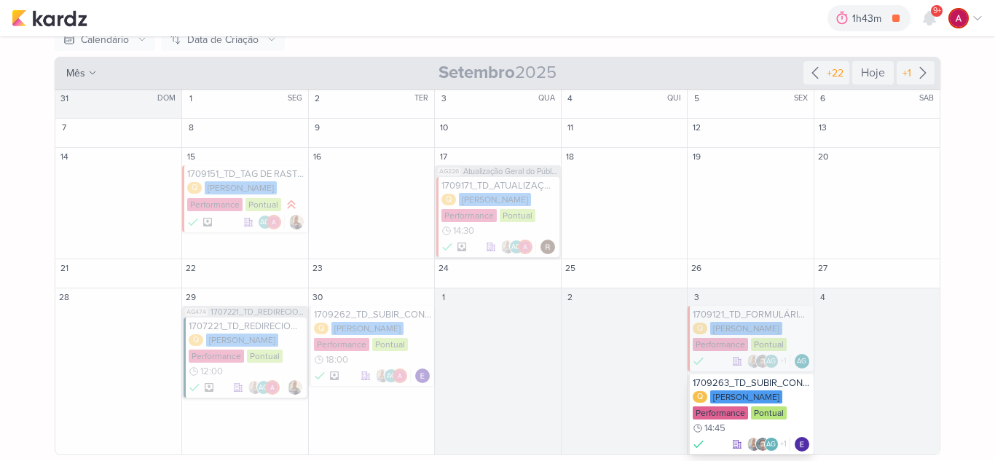
click at [755, 385] on div "1709263_TD_SUBIR_CONTEUDO_SOCIAL_EM_PERFORMANCE_LCSA" at bounding box center [751, 383] width 117 height 12
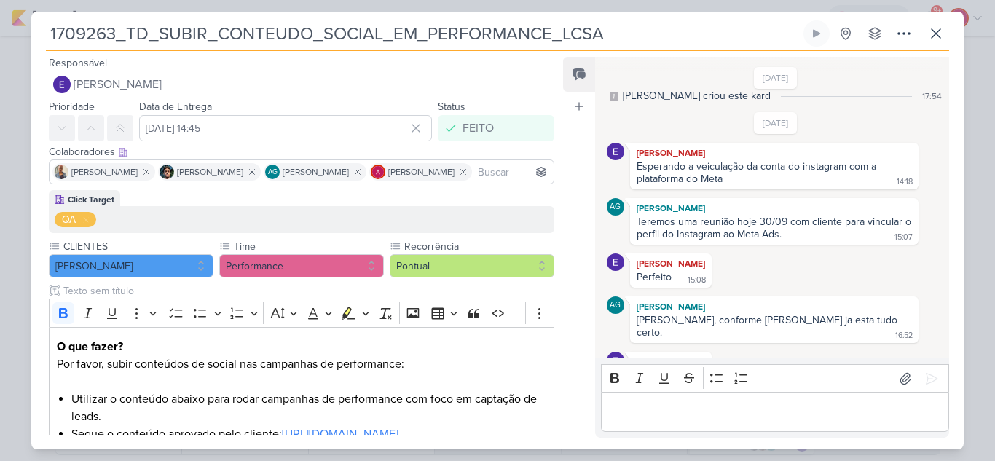
scroll to position [0, 0]
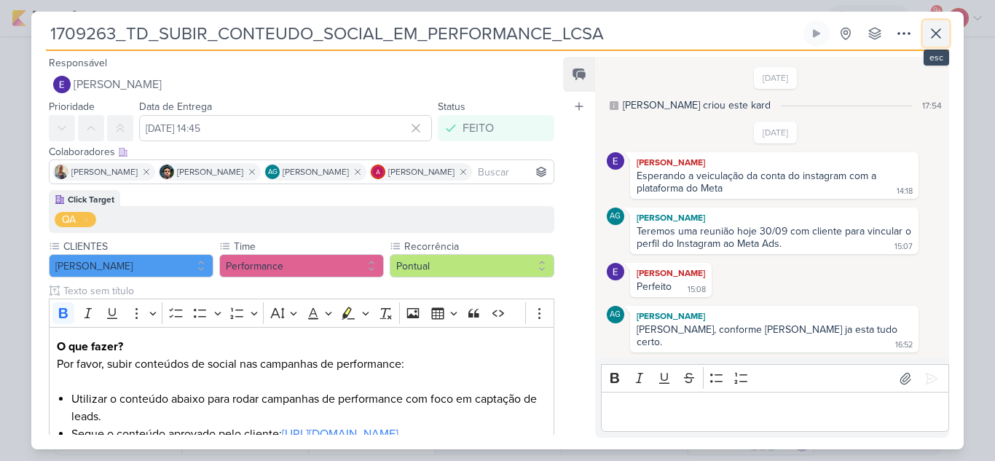
click at [941, 32] on icon at bounding box center [935, 33] width 17 height 17
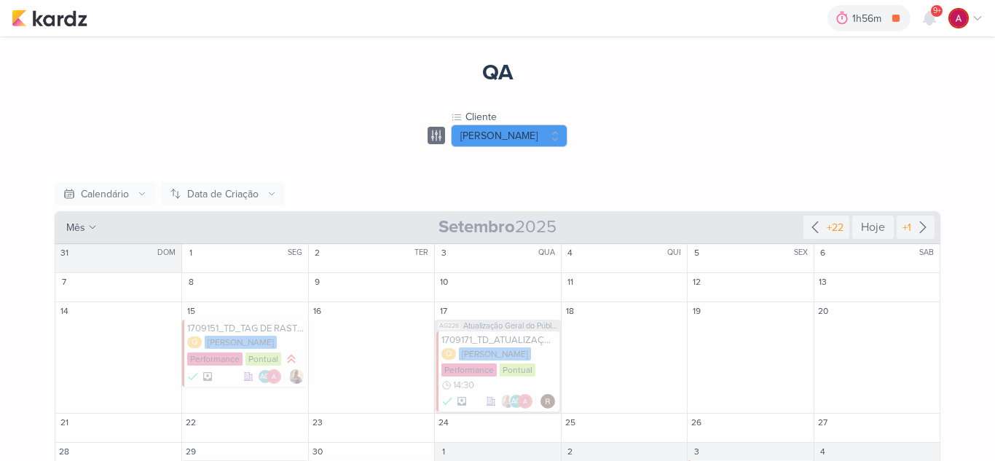
scroll to position [154, 0]
